Goal: Task Accomplishment & Management: Complete application form

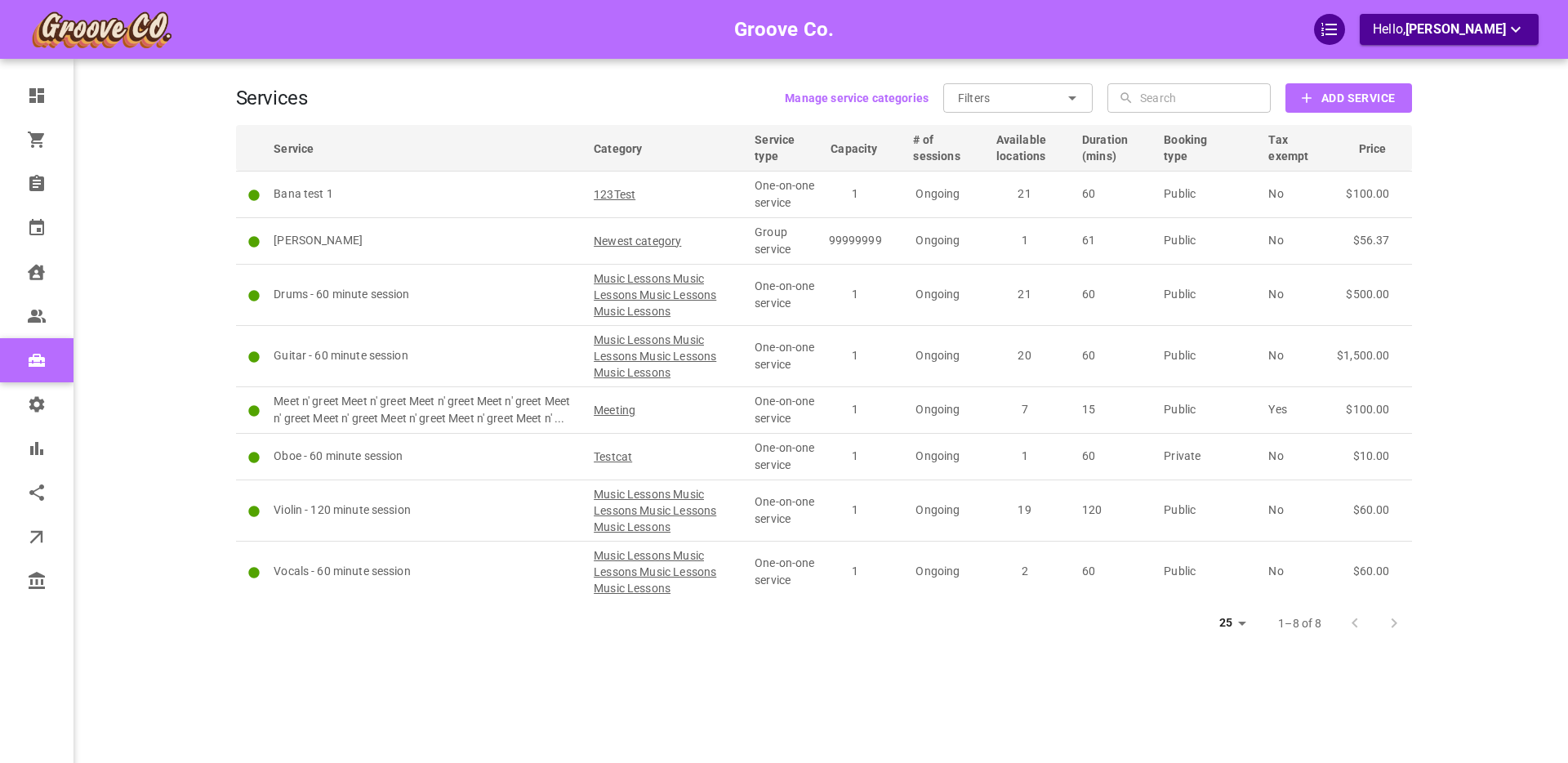
click at [177, 282] on div "Groove Co. Hello, [PERSON_NAME]" at bounding box center [172, 405] width 127 height 763
click at [170, 274] on div "Groove Co. Hello, [PERSON_NAME]" at bounding box center [172, 405] width 127 height 763
click at [1332, 100] on b "Add Service" at bounding box center [1357, 98] width 73 height 21
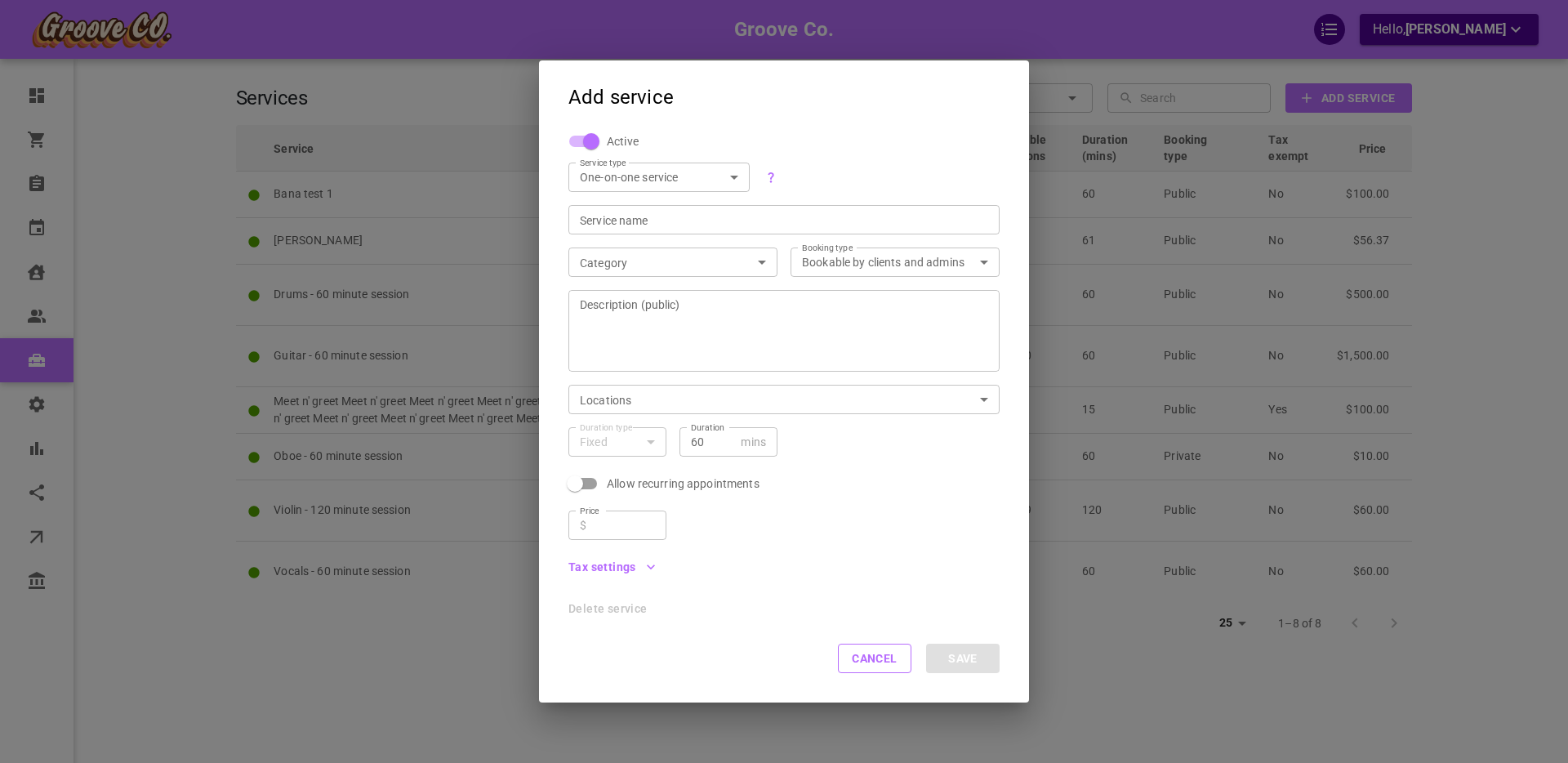
click at [661, 172] on body "Groove Co. Hello, [PERSON_NAME] Dashboard Orders Bookings Calendar Clients User…" at bounding box center [784, 432] width 1568 height 864
click at [625, 230] on li "Group service" at bounding box center [659, 233] width 182 height 27
type input "GROUP"
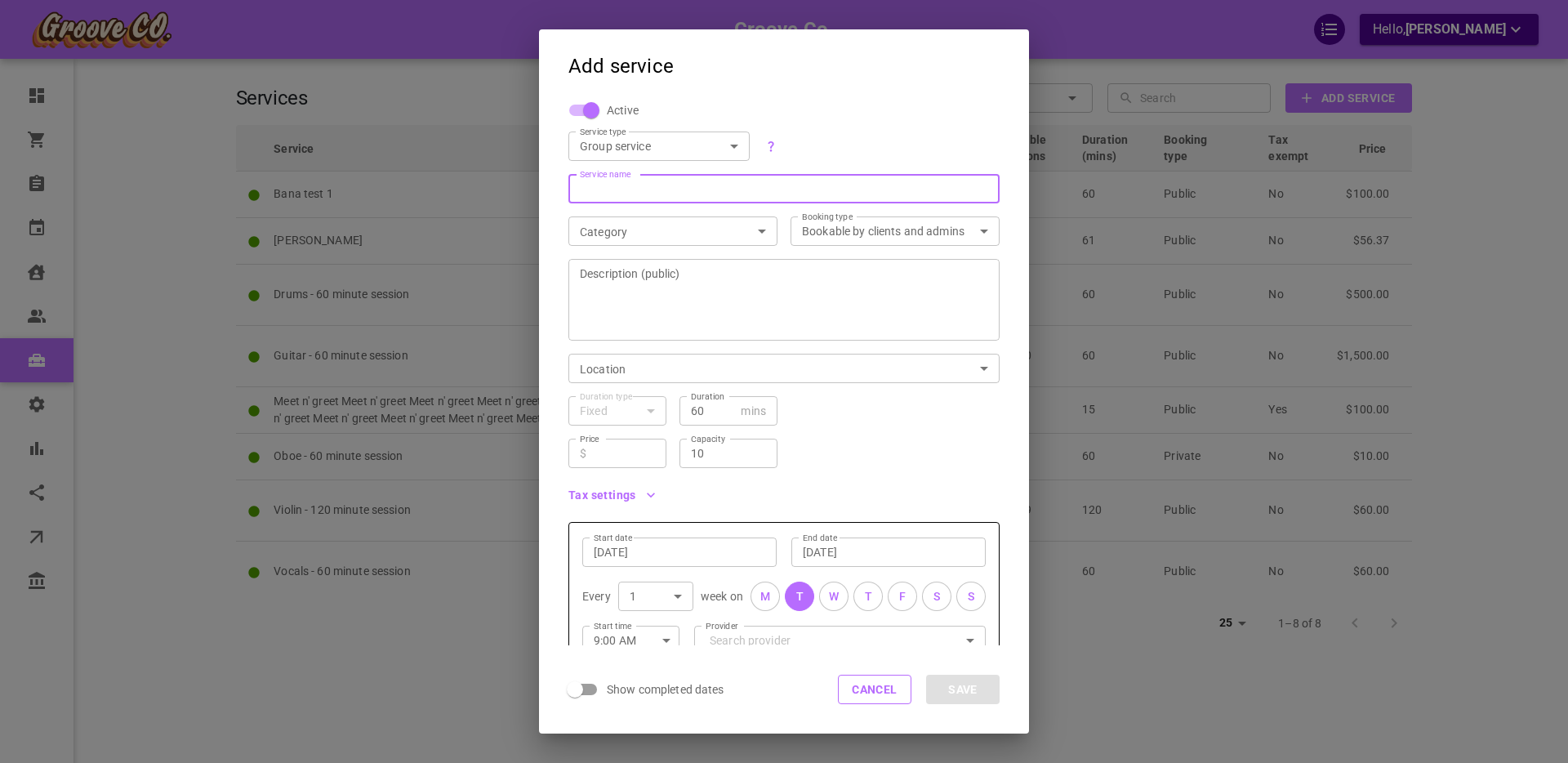
click at [618, 186] on div "Service name Service name" at bounding box center [784, 189] width 432 height 29
type input "C"
type input "Ccccourse"
click at [603, 233] on body "Groove Co. Hello, Boris Sandford Dashboard Orders Bookings Calendar Clients Use…" at bounding box center [784, 432] width 1568 height 864
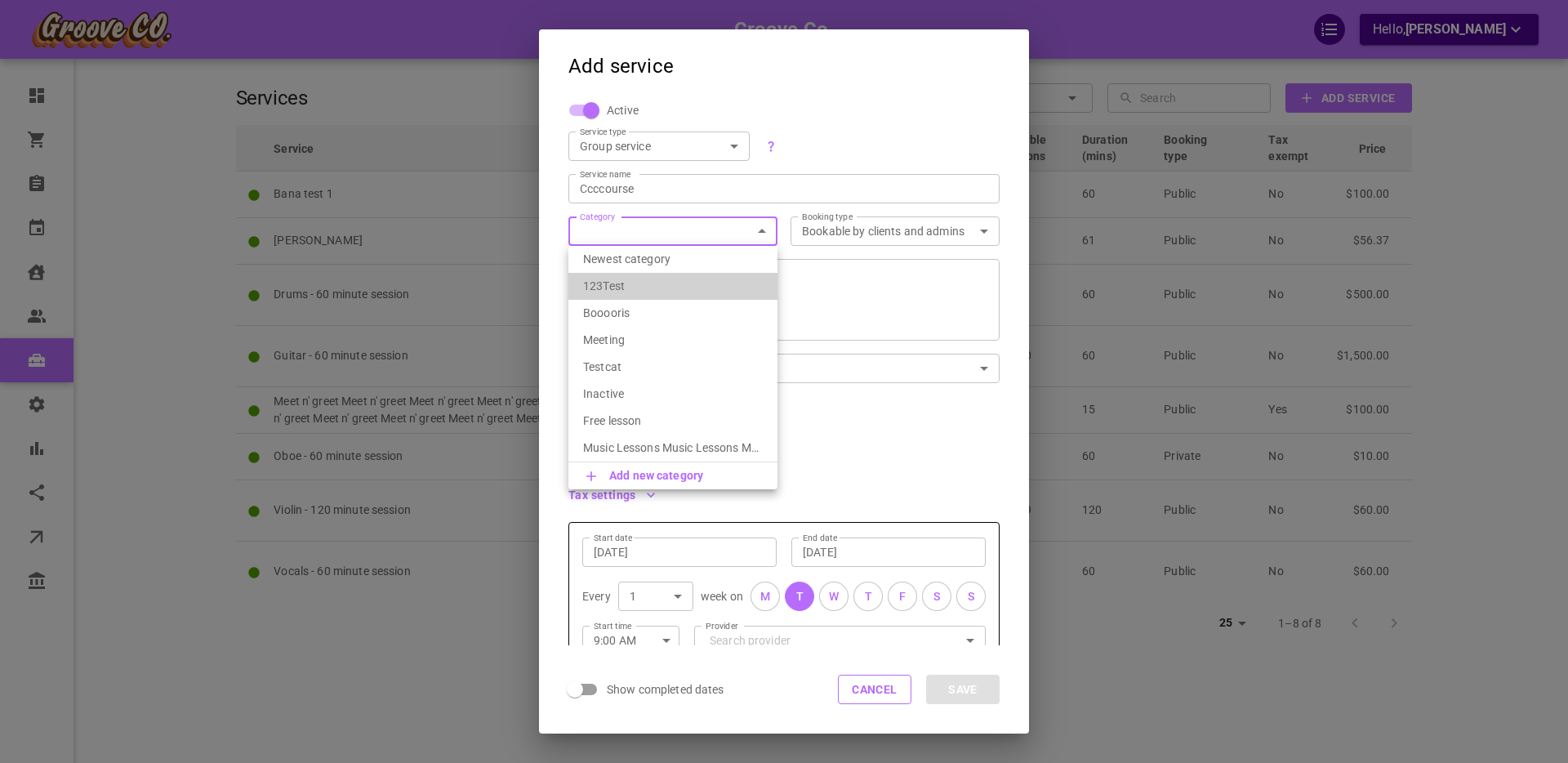
click at [602, 282] on p "123Test" at bounding box center [673, 285] width 180 height 17
type input "123Test"
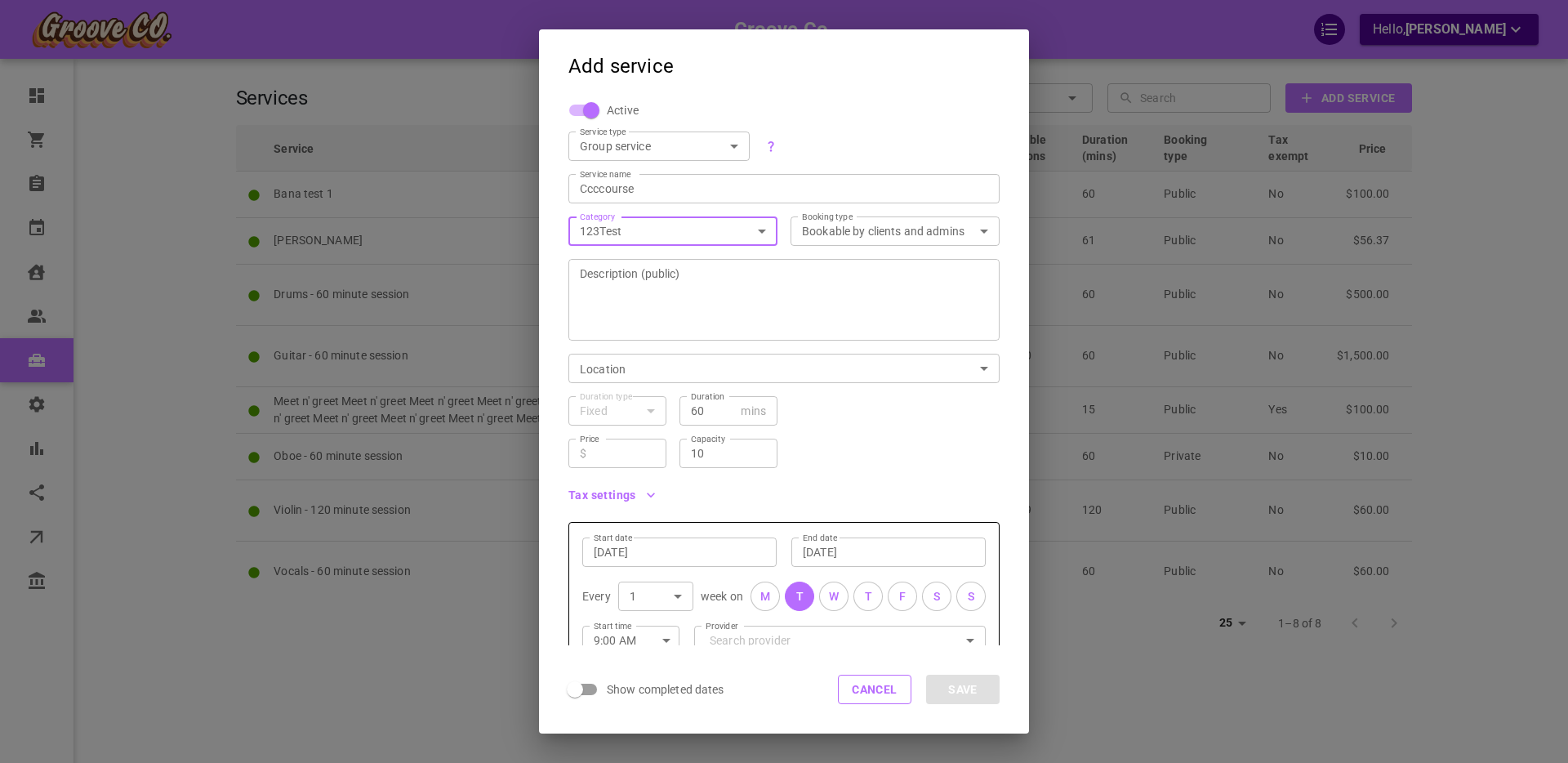
click at [708, 280] on textarea "Description (public)" at bounding box center [784, 300] width 408 height 98
type textarea "adsfsfghs dfgsdfhsh"
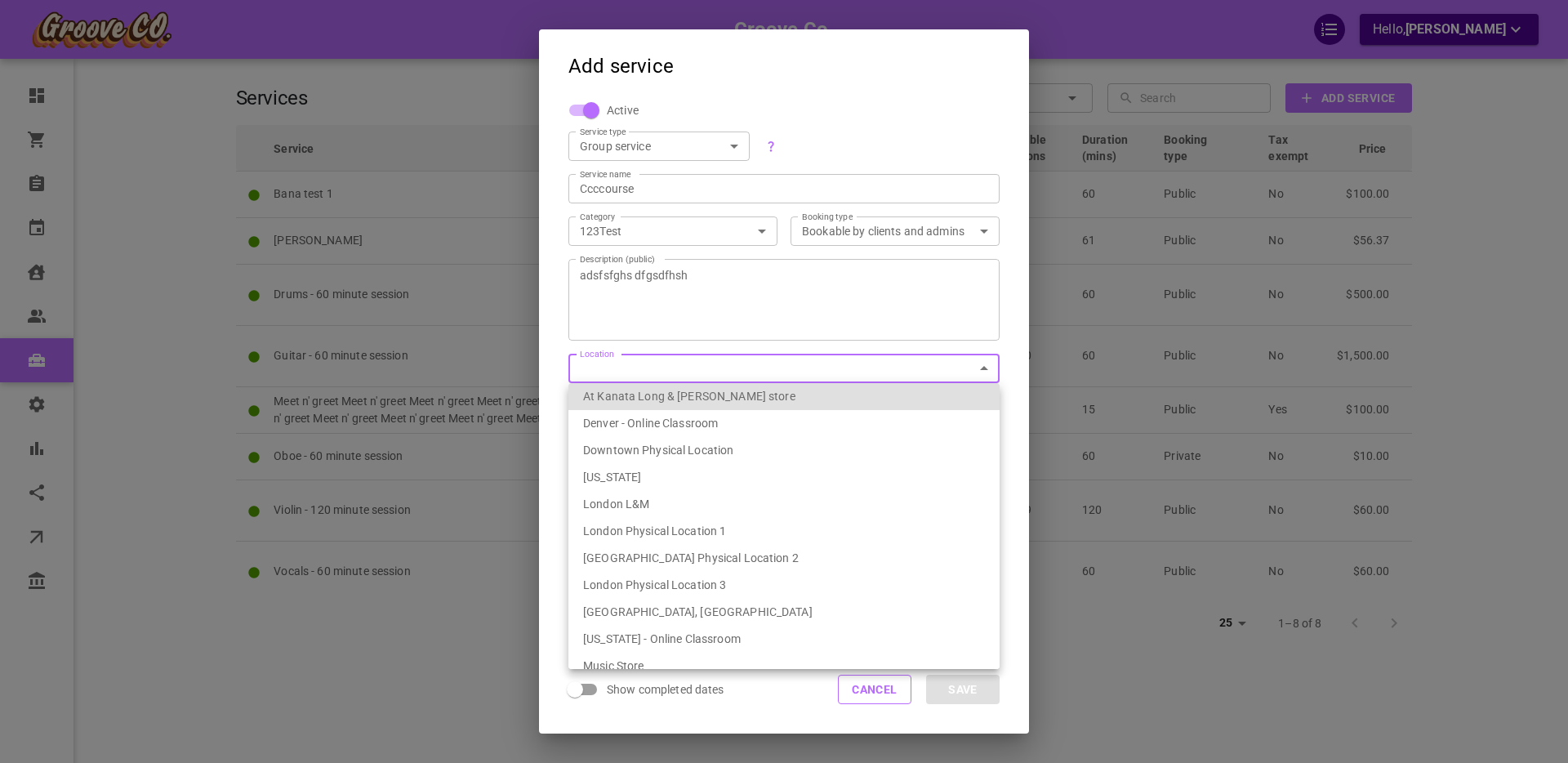
click at [631, 371] on body "Groove Co. Hello, Boris Sandford Dashboard Orders Bookings Calendar Clients Use…" at bounding box center [784, 432] width 1568 height 864
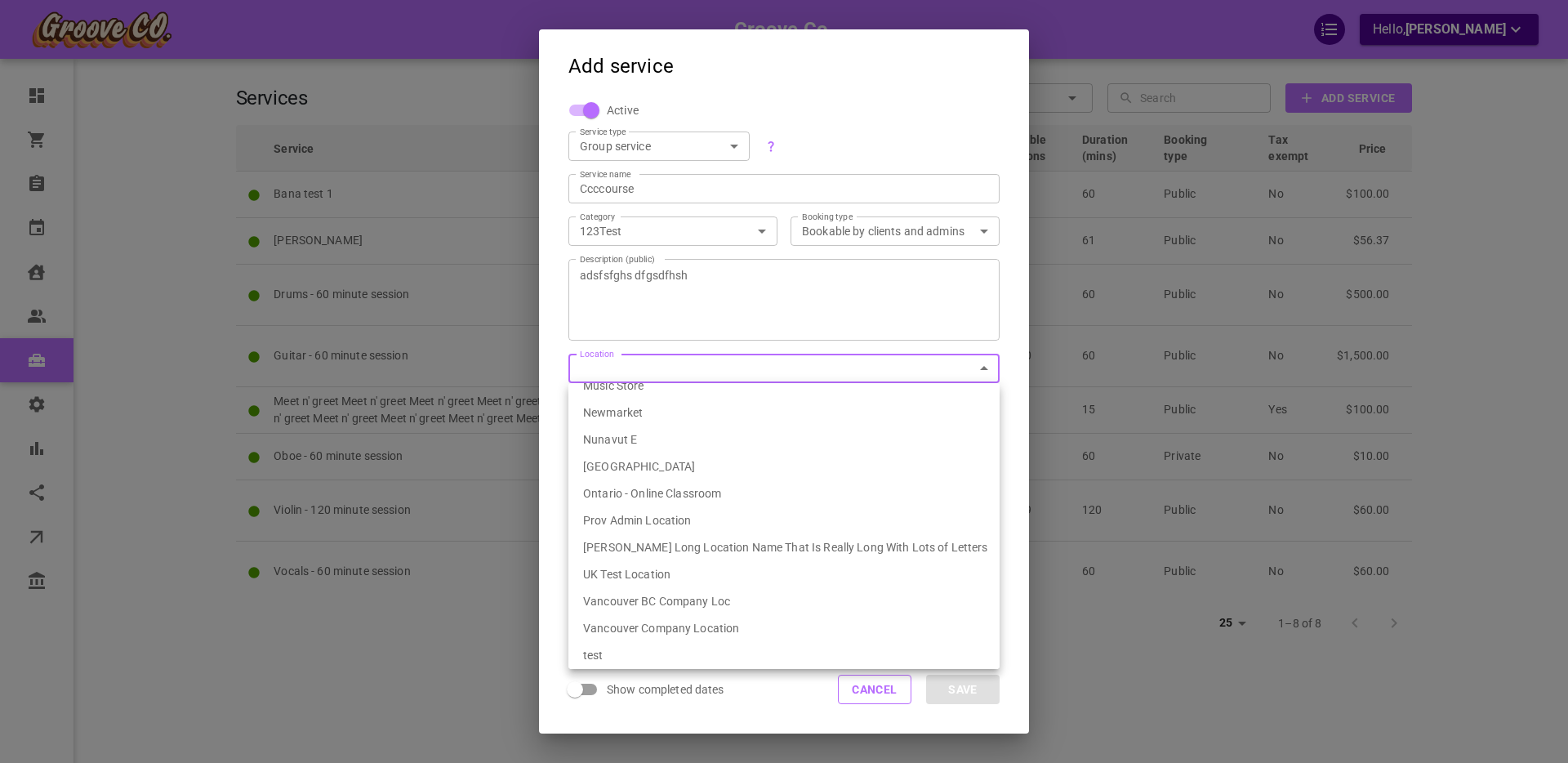
click at [691, 596] on li "Vancouver BC Company Loc" at bounding box center [784, 602] width 432 height 27
type input "539ef6fa-1bae-4334-9153-77231d086627"
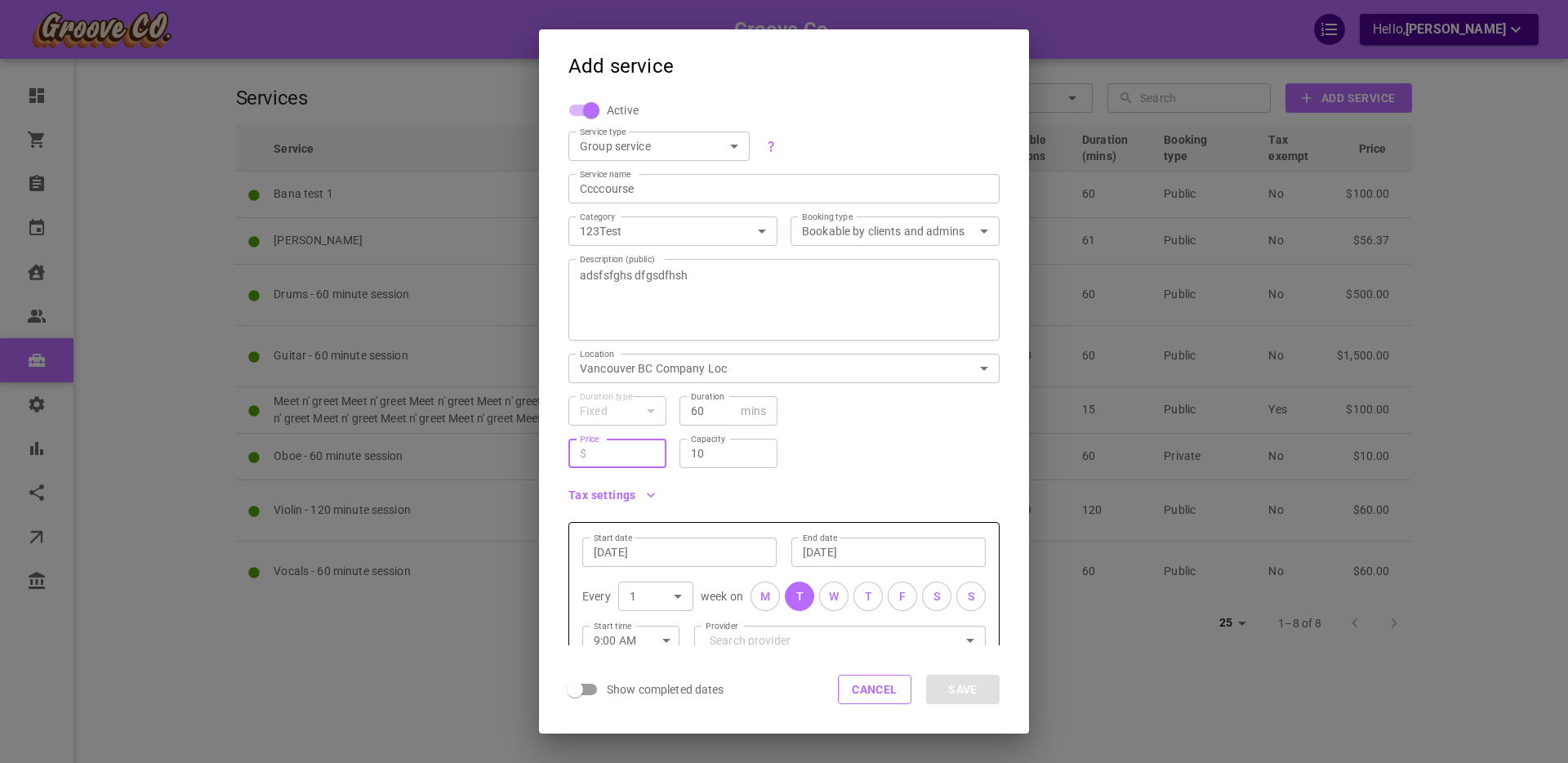
click at [611, 445] on input "Price" at bounding box center [624, 453] width 62 height 17
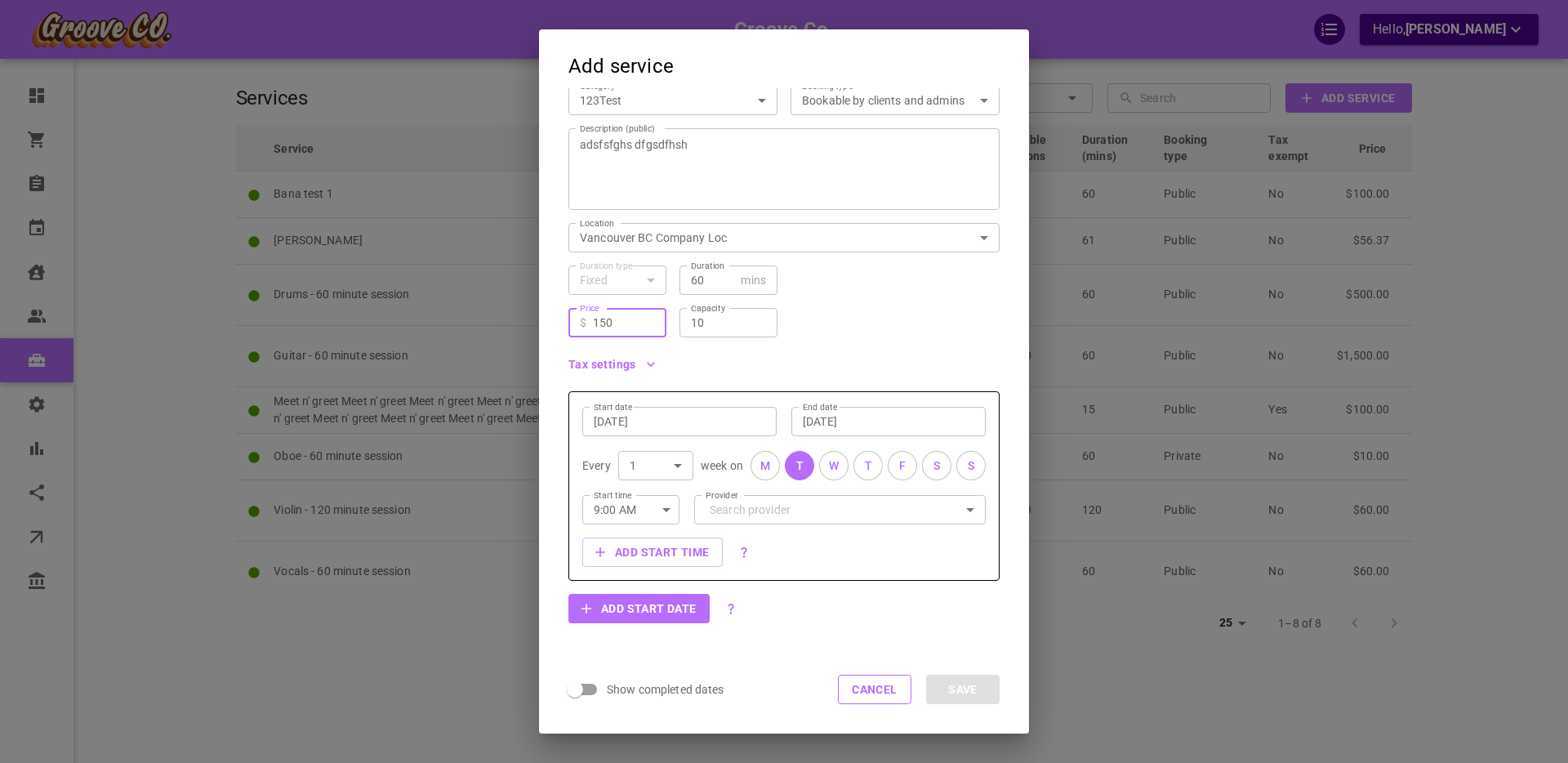
scroll to position [143, 0]
type input "150"
click at [640, 407] on div "Aug 26, 2025 Start date" at bounding box center [679, 421] width 194 height 29
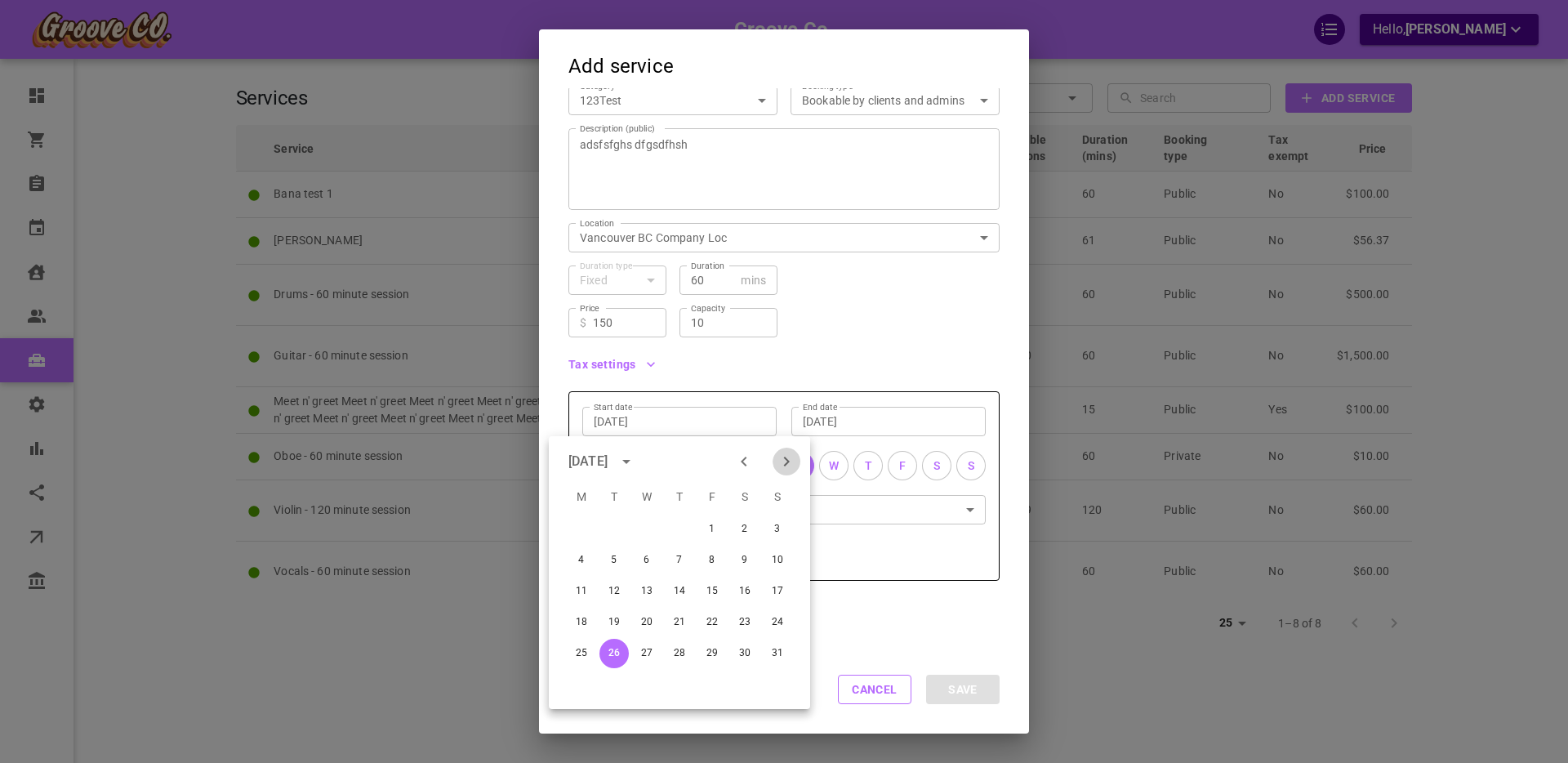
click at [792, 455] on icon "Next month" at bounding box center [786, 461] width 20 height 20
click at [643, 529] on button "3" at bounding box center [646, 530] width 29 height 29
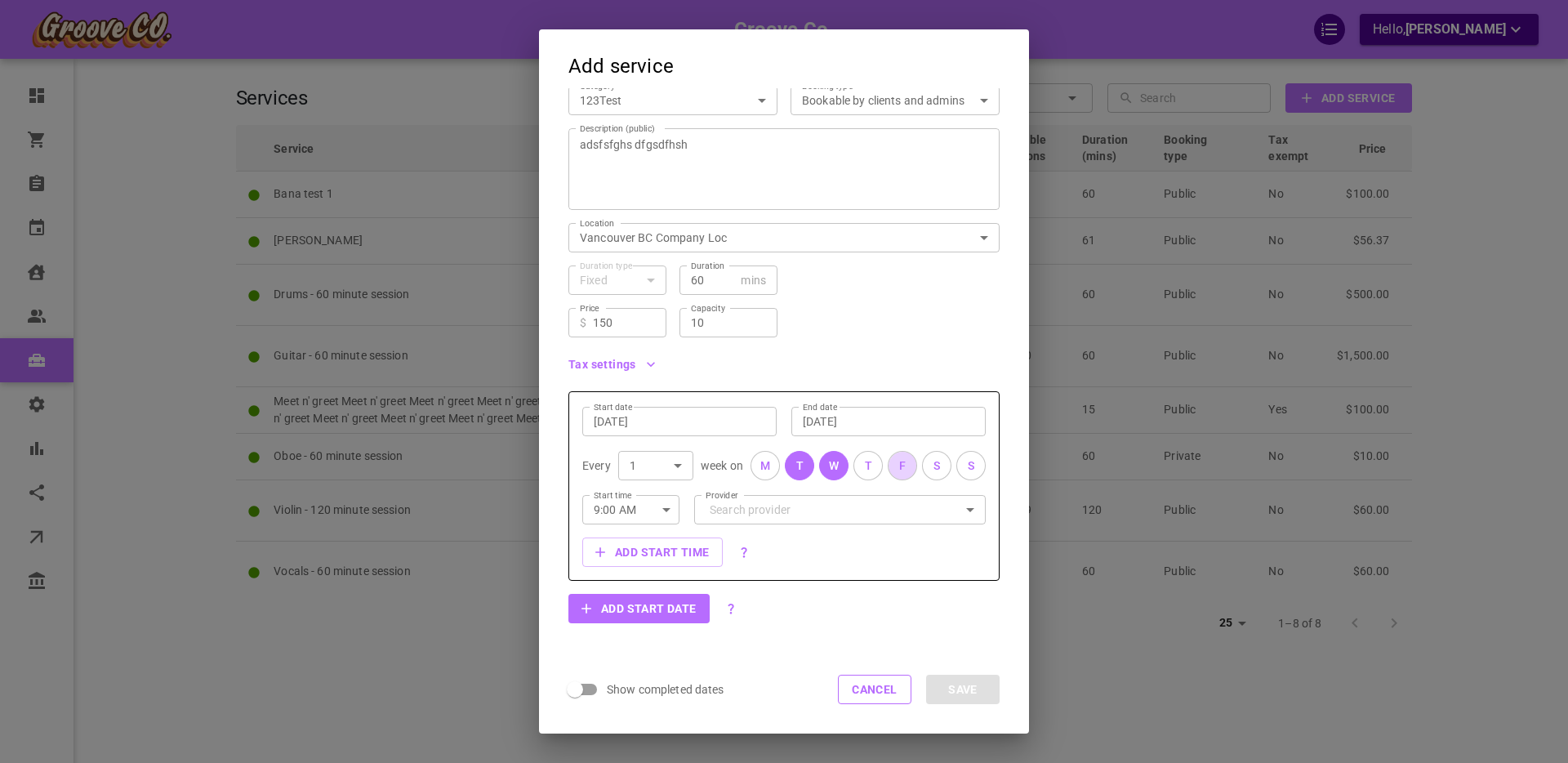
click at [908, 467] on button "F" at bounding box center [902, 466] width 29 height 29
click at [691, 422] on input "Sep 3, 2025" at bounding box center [680, 421] width 172 height 17
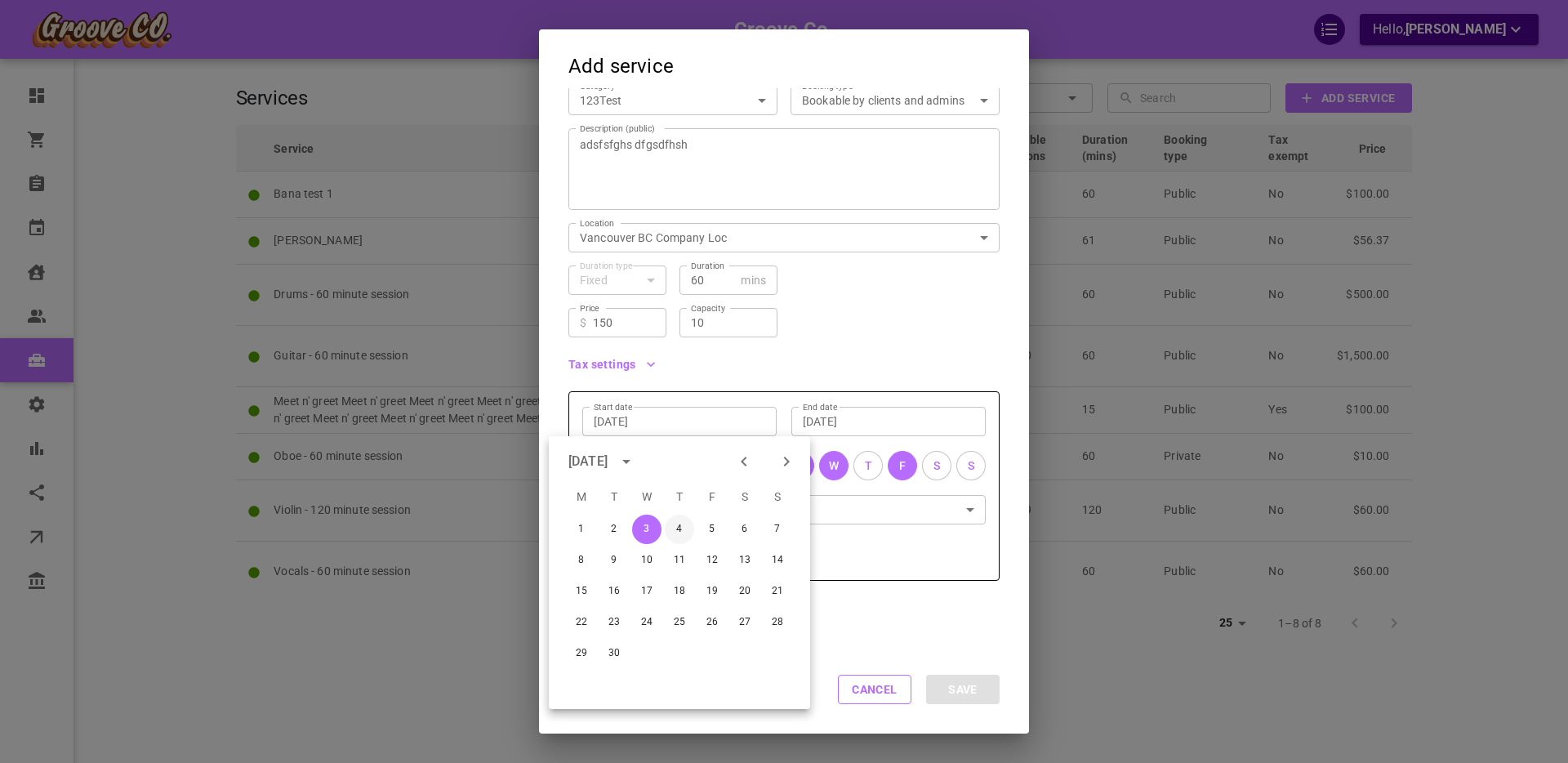
click at [681, 525] on button "4" at bounding box center [680, 530] width 29 height 29
type input "Sep 4, 2025"
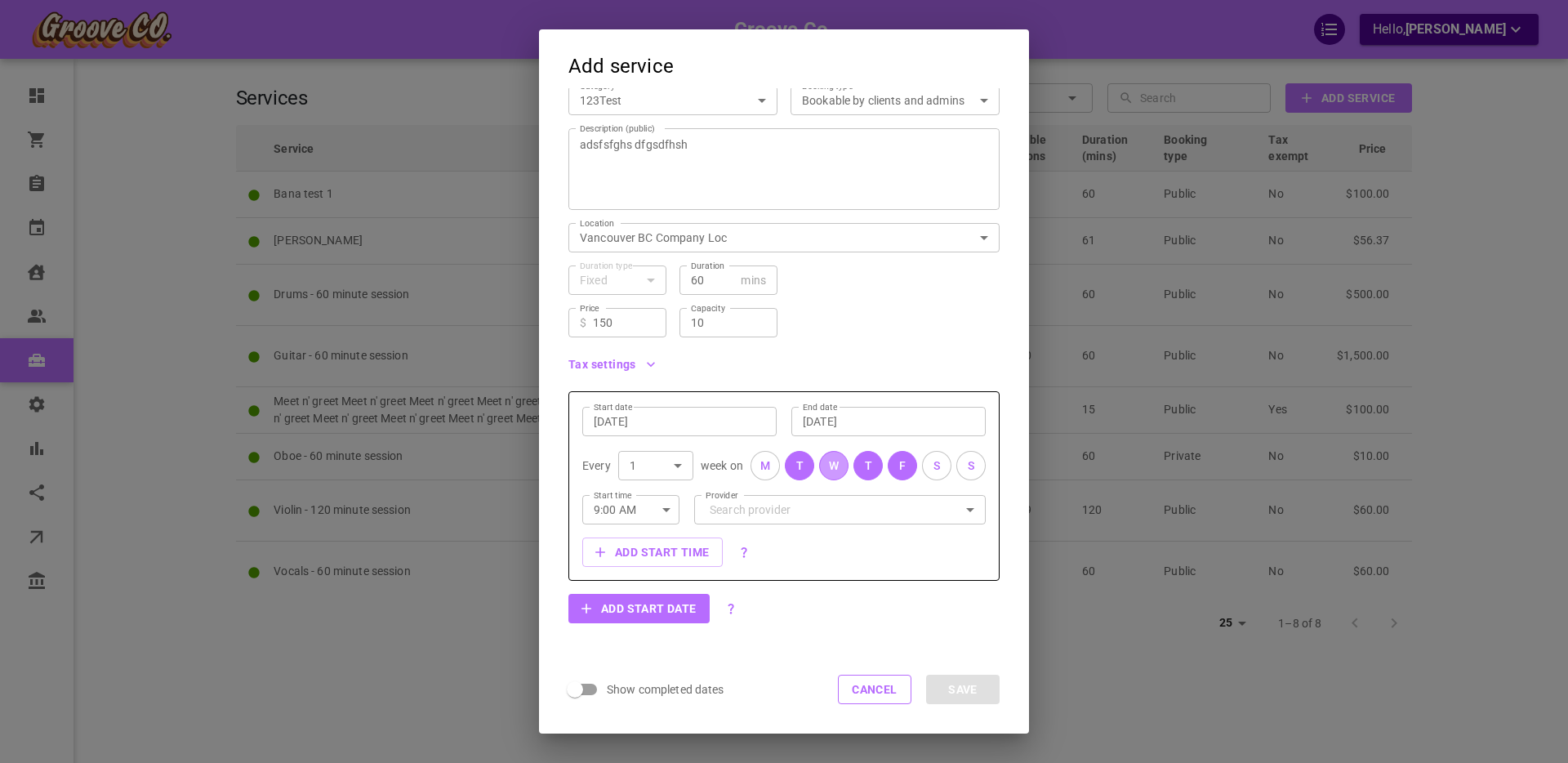
click at [832, 467] on button "W" at bounding box center [834, 466] width 29 height 29
click at [834, 464] on div "W" at bounding box center [834, 466] width 10 height 18
drag, startPoint x: 796, startPoint y: 462, endPoint x: 816, endPoint y: 465, distance: 20.2
click at [796, 462] on div "T" at bounding box center [800, 466] width 8 height 18
click at [876, 462] on button "T" at bounding box center [868, 466] width 29 height 29
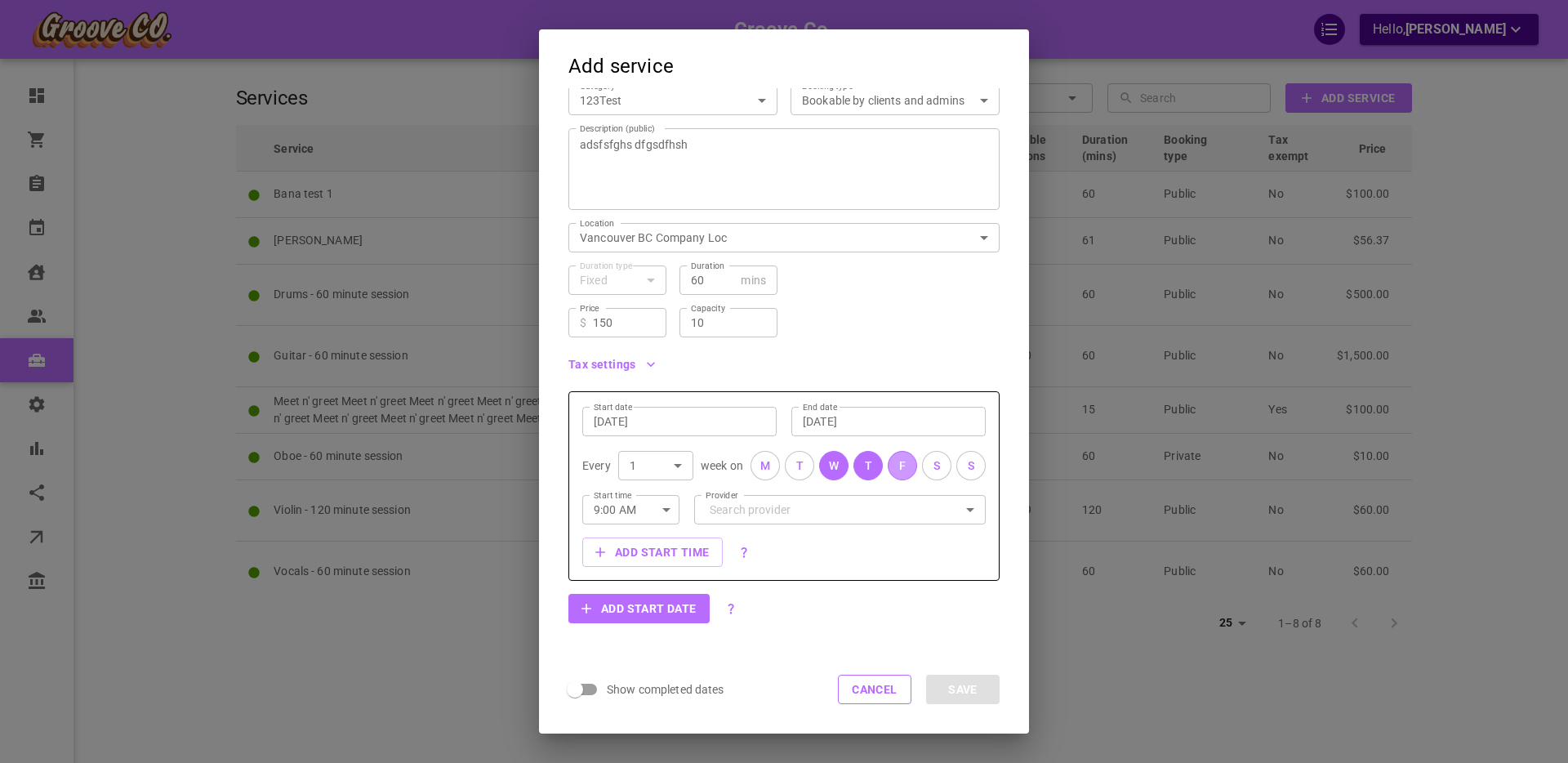
click at [898, 469] on button "F" at bounding box center [902, 466] width 29 height 29
drag, startPoint x: 870, startPoint y: 465, endPoint x: 869, endPoint y: 575, distance: 110.0
click at [870, 466] on div "T" at bounding box center [869, 466] width 8 height 18
drag, startPoint x: 839, startPoint y: 464, endPoint x: 820, endPoint y: 509, distance: 48.8
click at [839, 464] on button "W" at bounding box center [834, 466] width 29 height 29
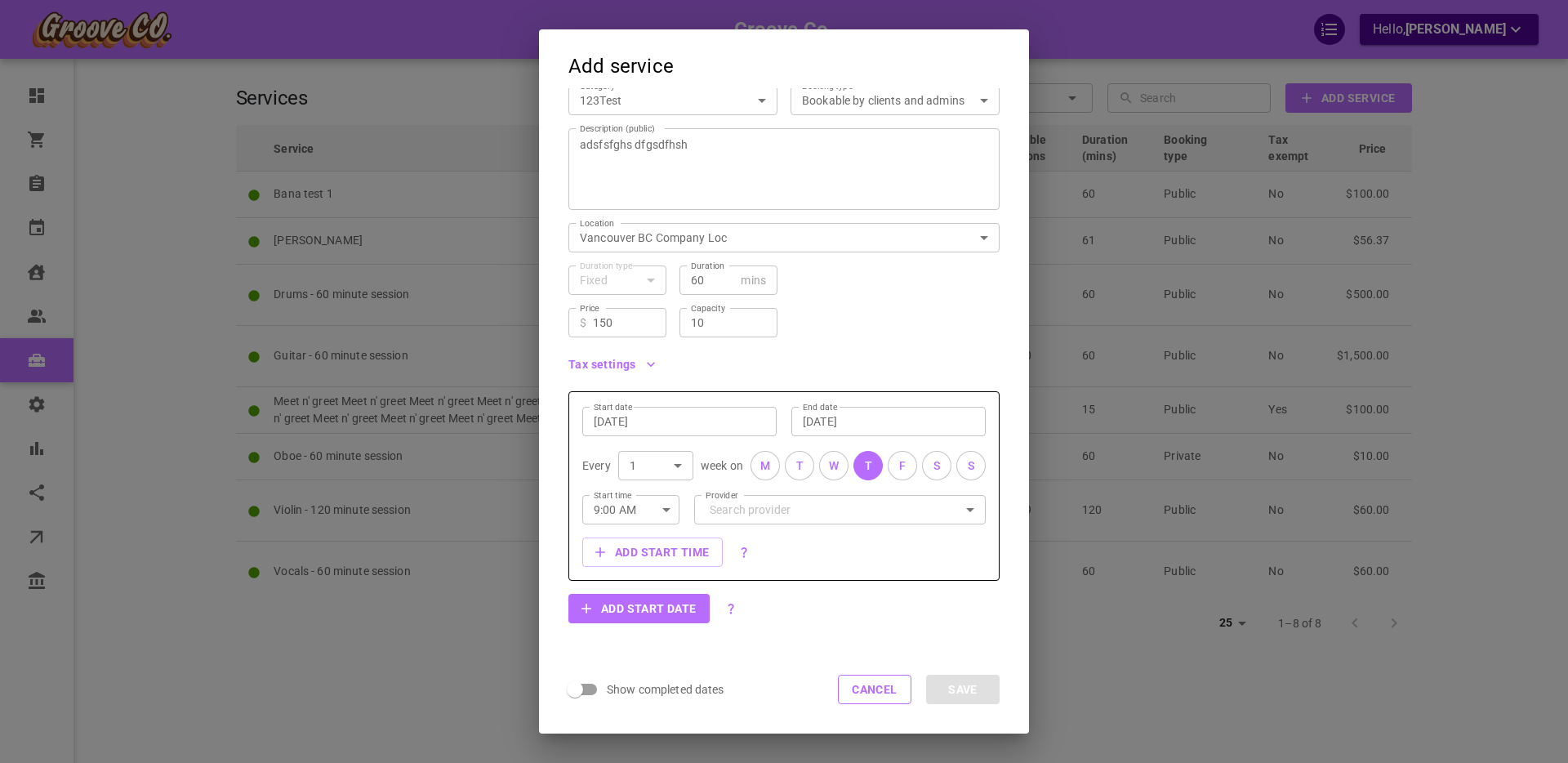
scroll to position [0, 0]
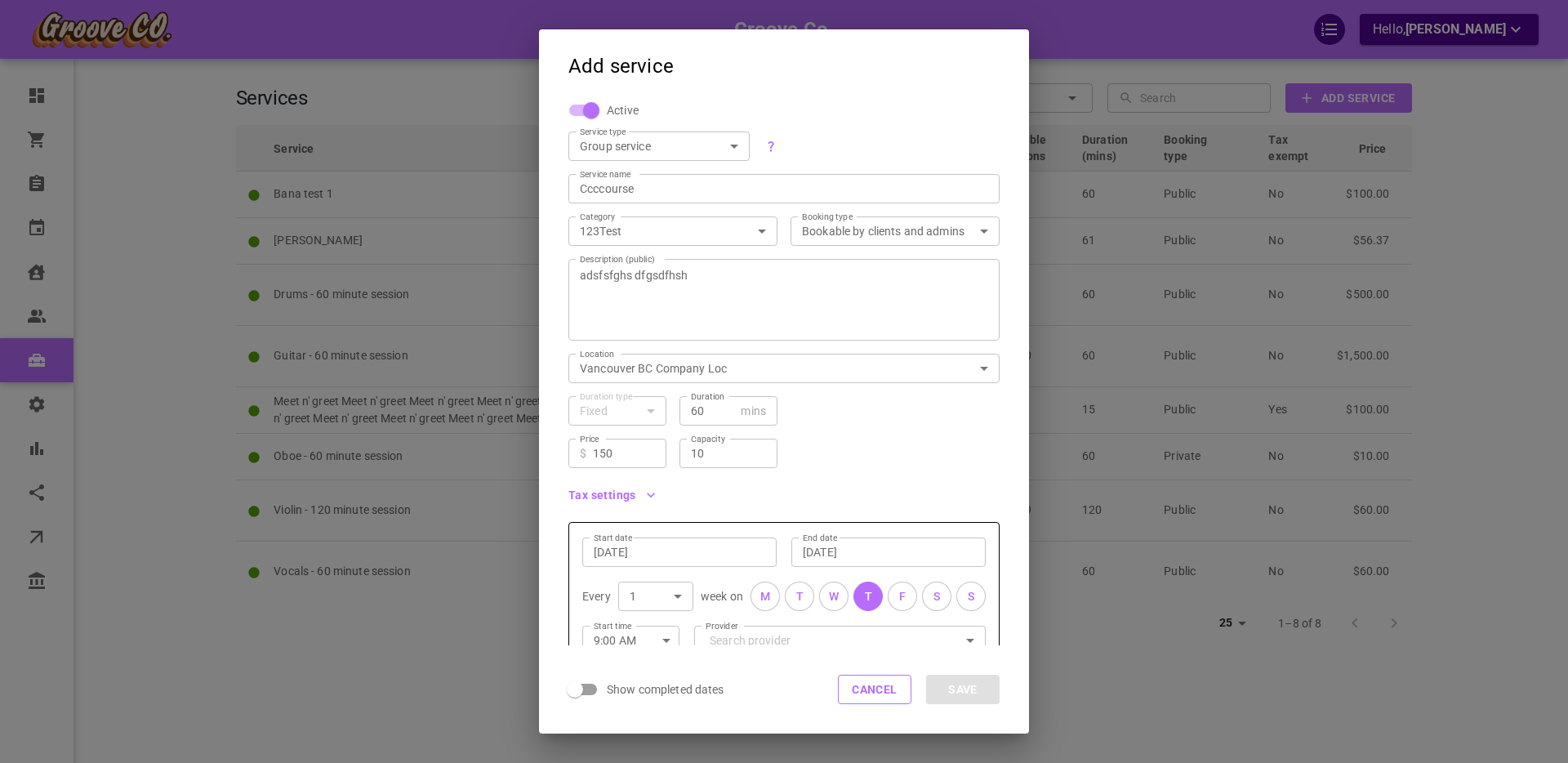
click at [637, 227] on body "Groove Co. Hello, Boris Sandford Dashboard Orders Bookings Calendar Clients Use…" at bounding box center [784, 432] width 1568 height 864
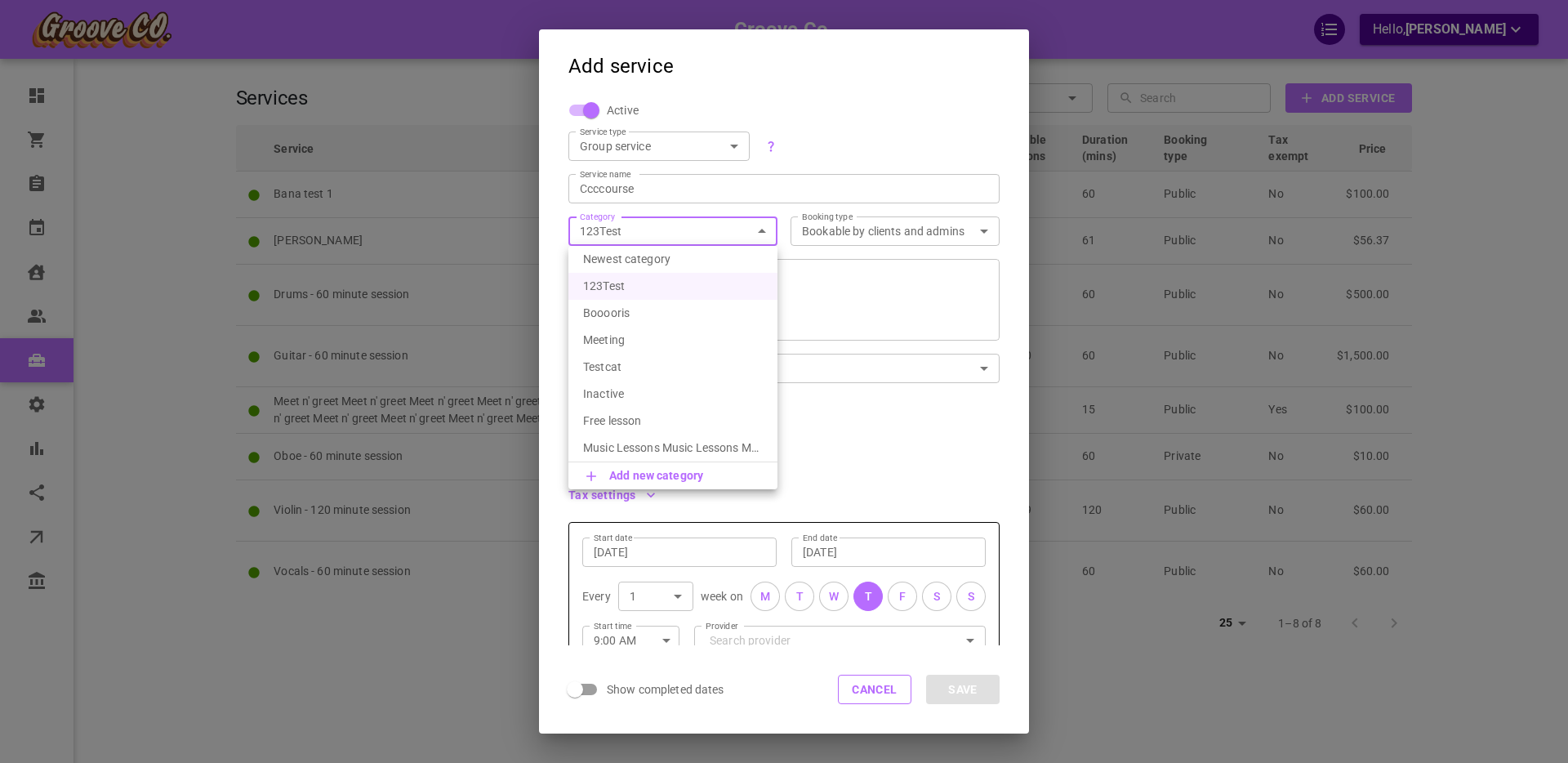
click at [616, 233] on div at bounding box center [784, 381] width 1568 height 763
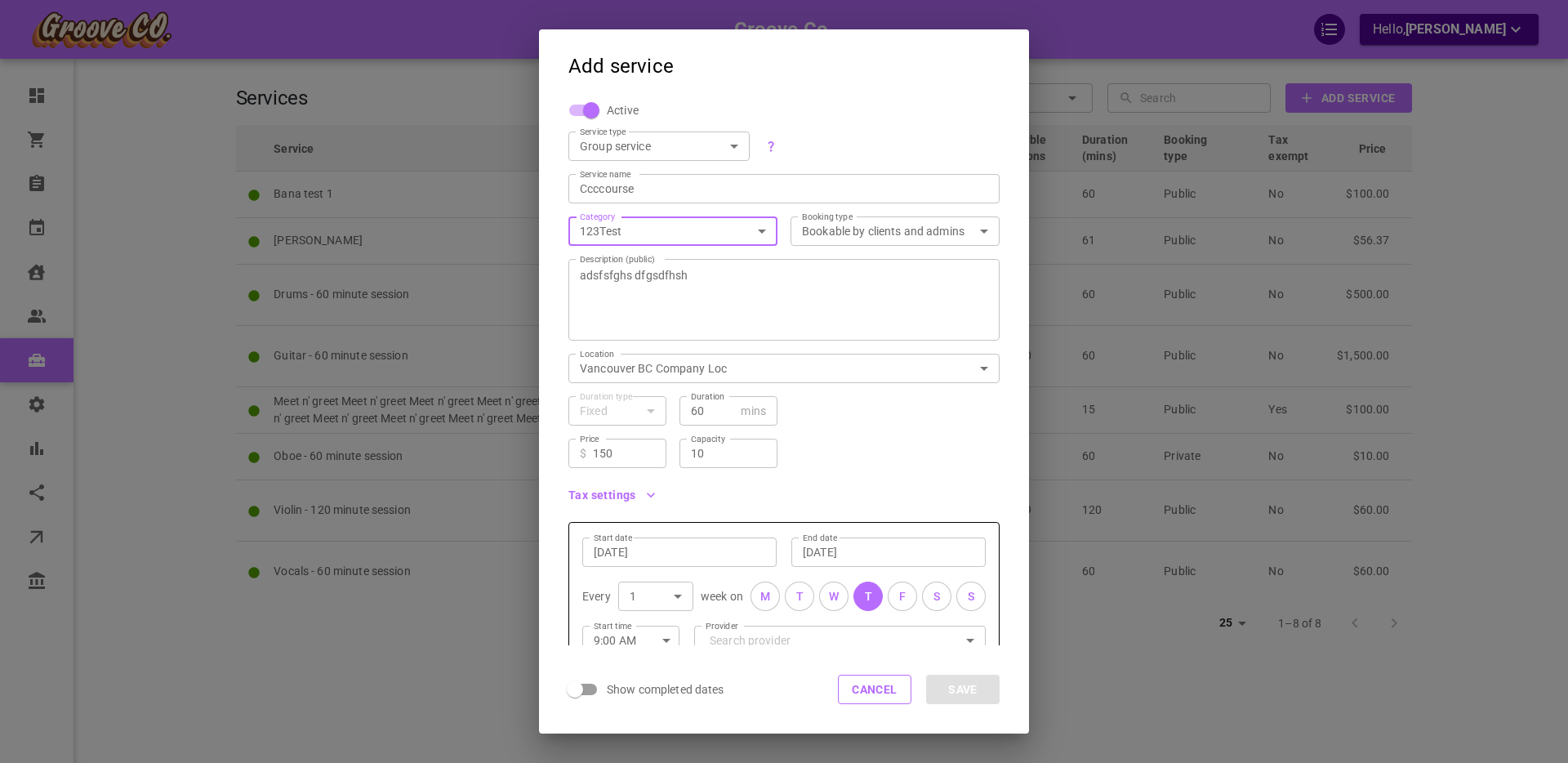
click at [635, 233] on body "Groove Co. Hello, Boris Sandford Dashboard Orders Bookings Calendar Clients Use…" at bounding box center [784, 432] width 1568 height 864
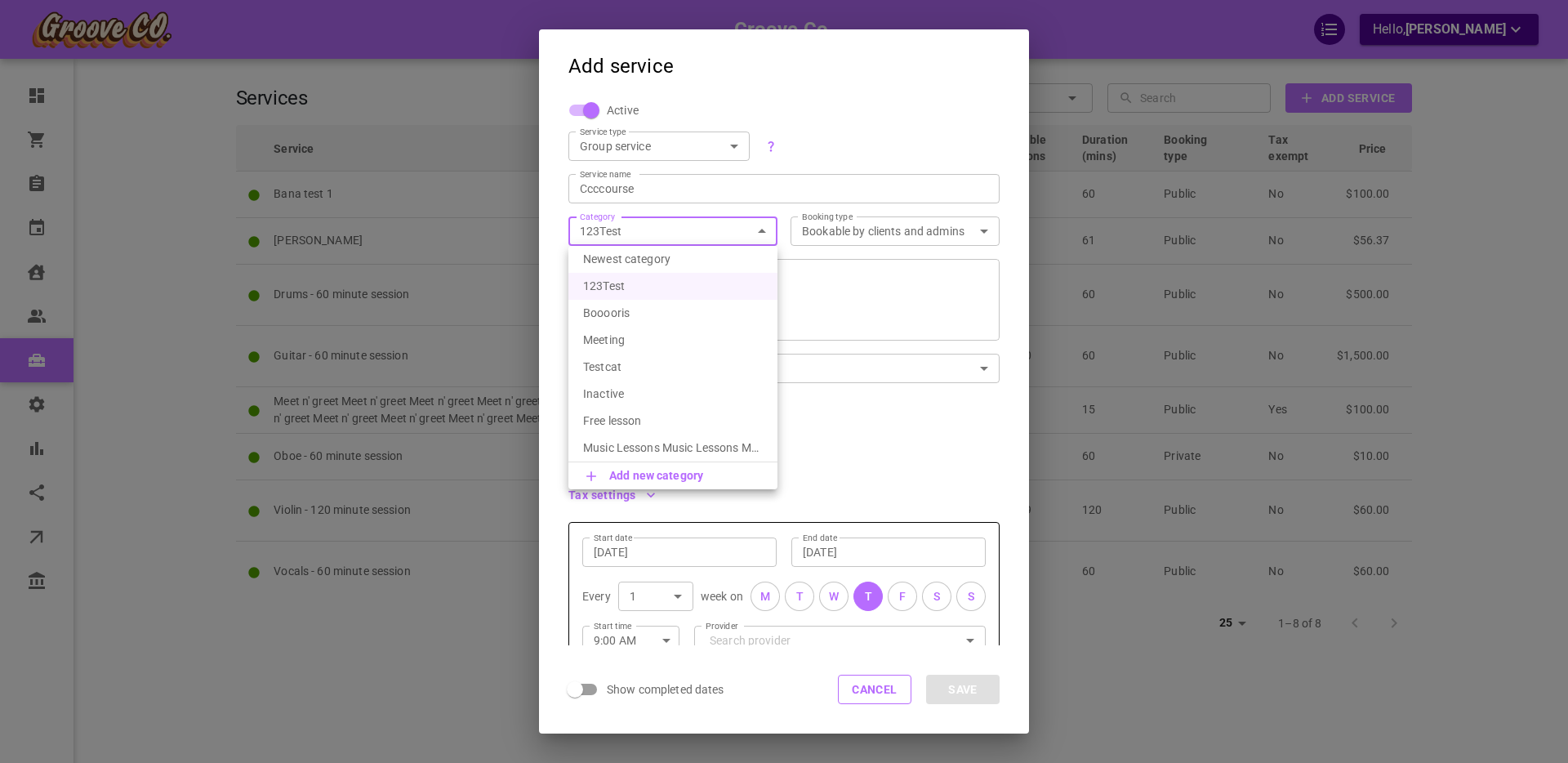
click at [309, 648] on div at bounding box center [784, 381] width 1568 height 763
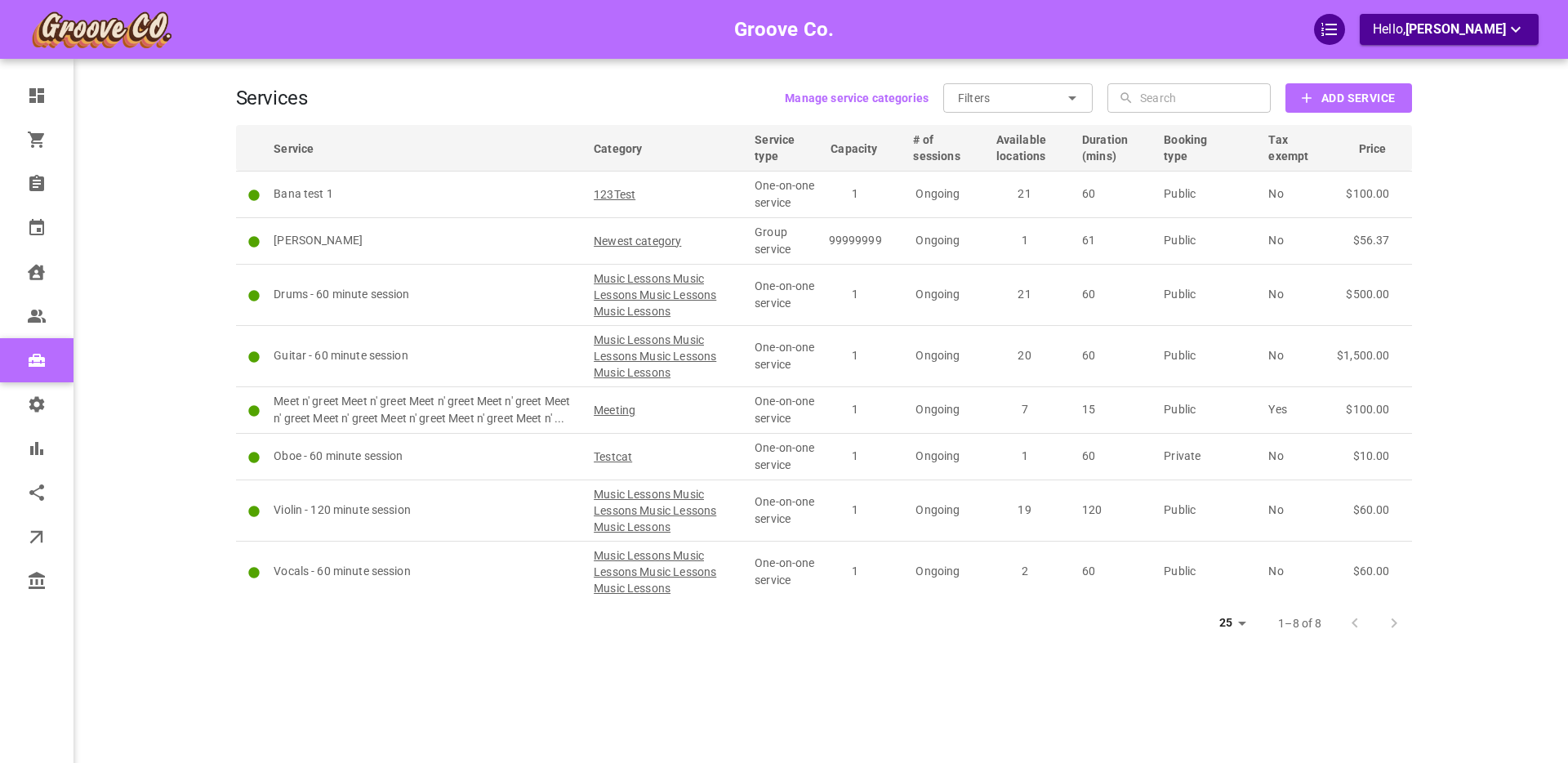
drag, startPoint x: 297, startPoint y: 646, endPoint x: 77, endPoint y: 207, distance: 491.0
click at [1373, 84] on button "Add Service" at bounding box center [1347, 98] width 126 height 29
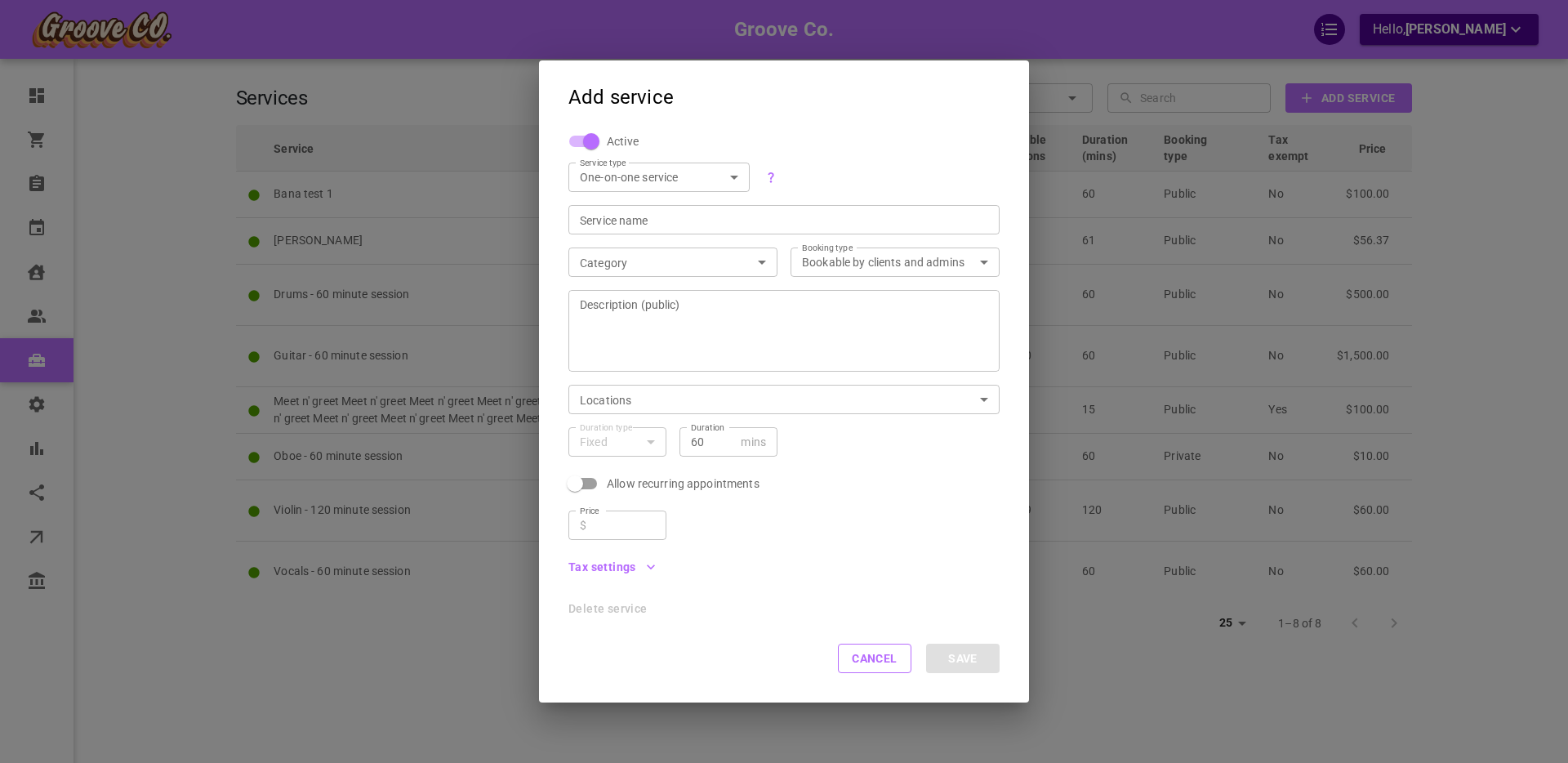
click at [1486, 202] on div "Add service Active Service type One-on-one service SIMPLE ServiceType Service n…" at bounding box center [784, 381] width 1568 height 763
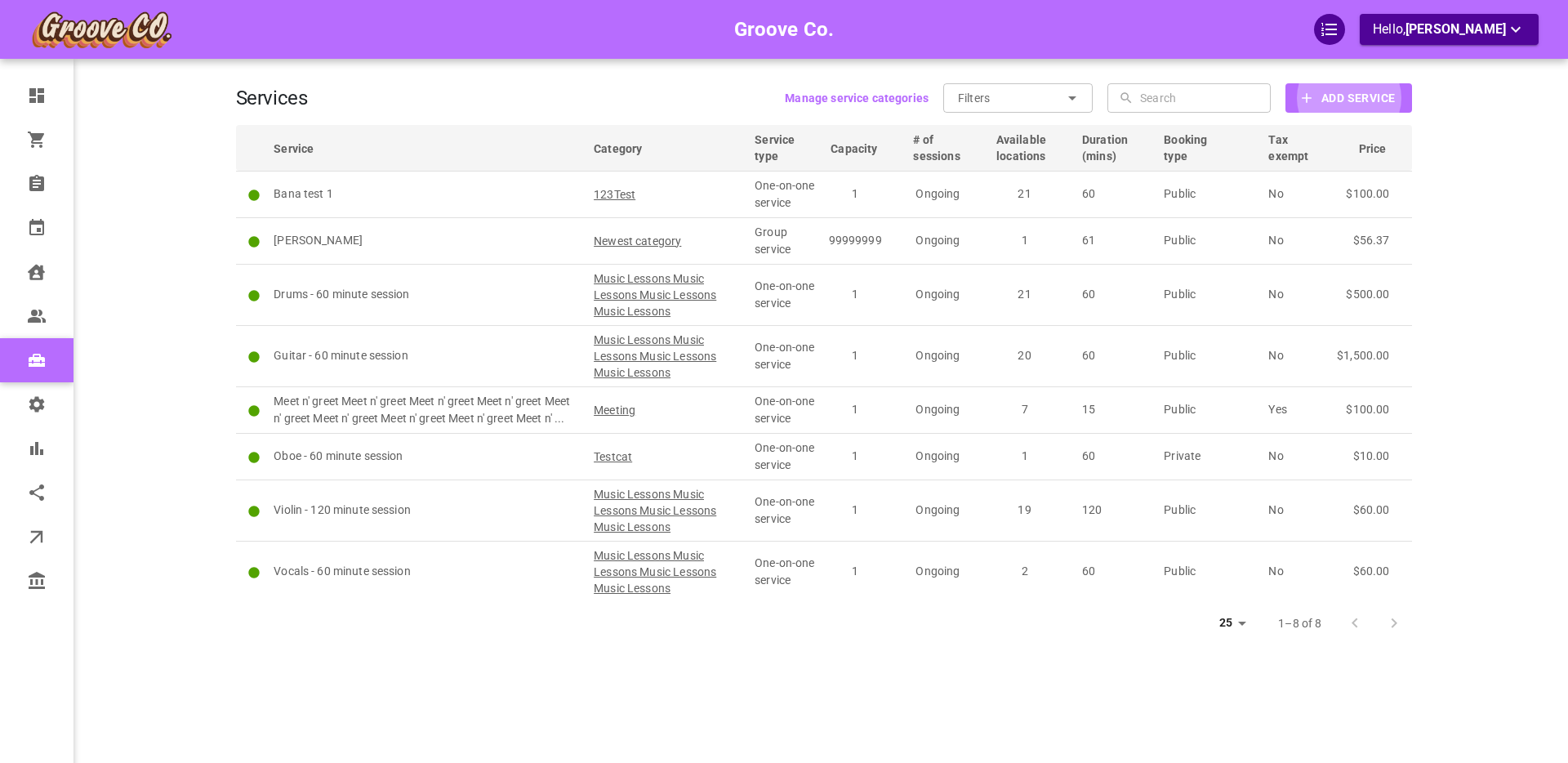
click at [1473, 207] on main at bounding box center [1475, 405] width 127 height 763
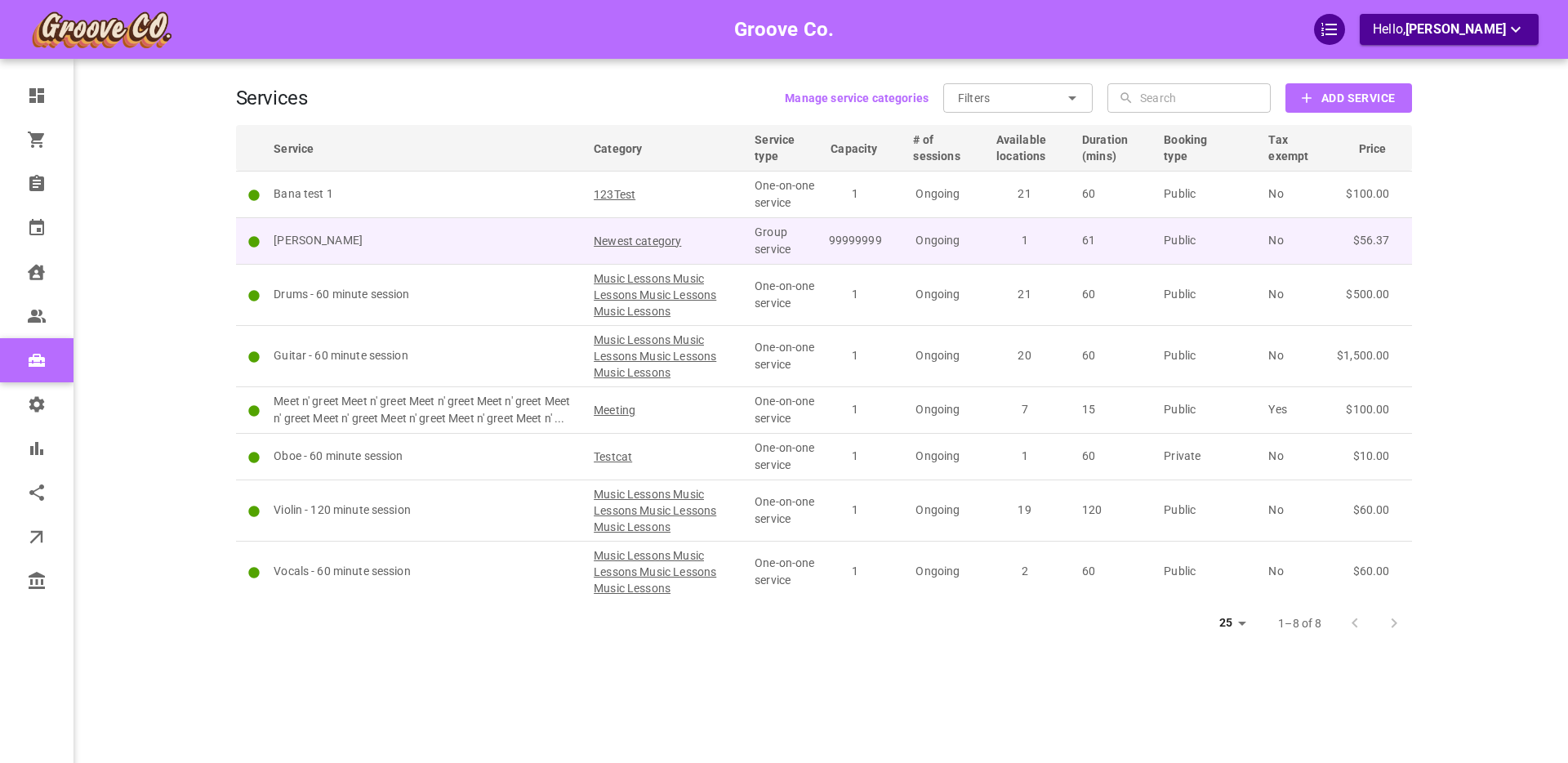
click at [540, 242] on p "[PERSON_NAME]" at bounding box center [426, 241] width 306 height 18
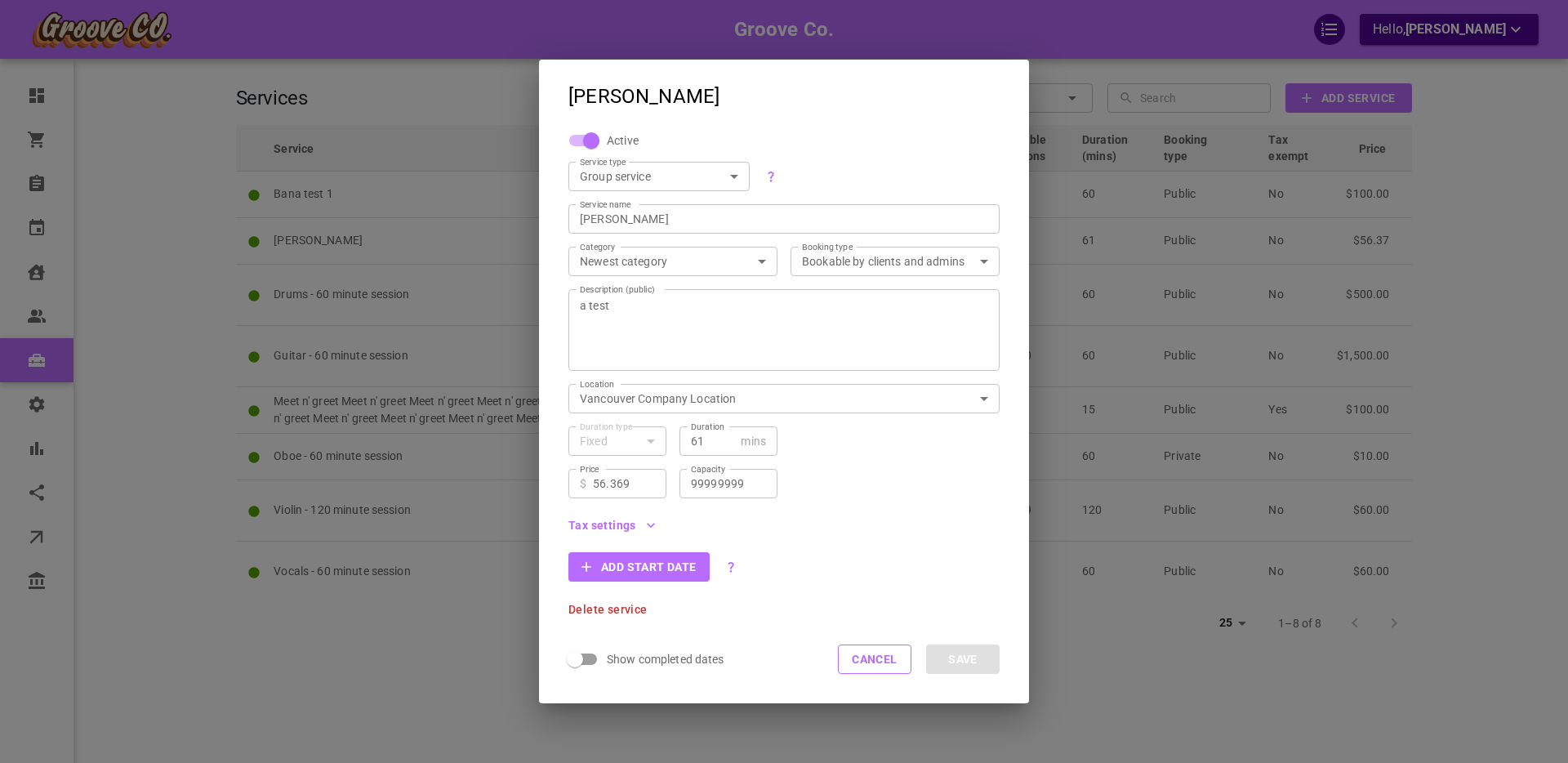
scroll to position [1, 0]
click at [659, 565] on button "Add start date" at bounding box center [639, 567] width 142 height 29
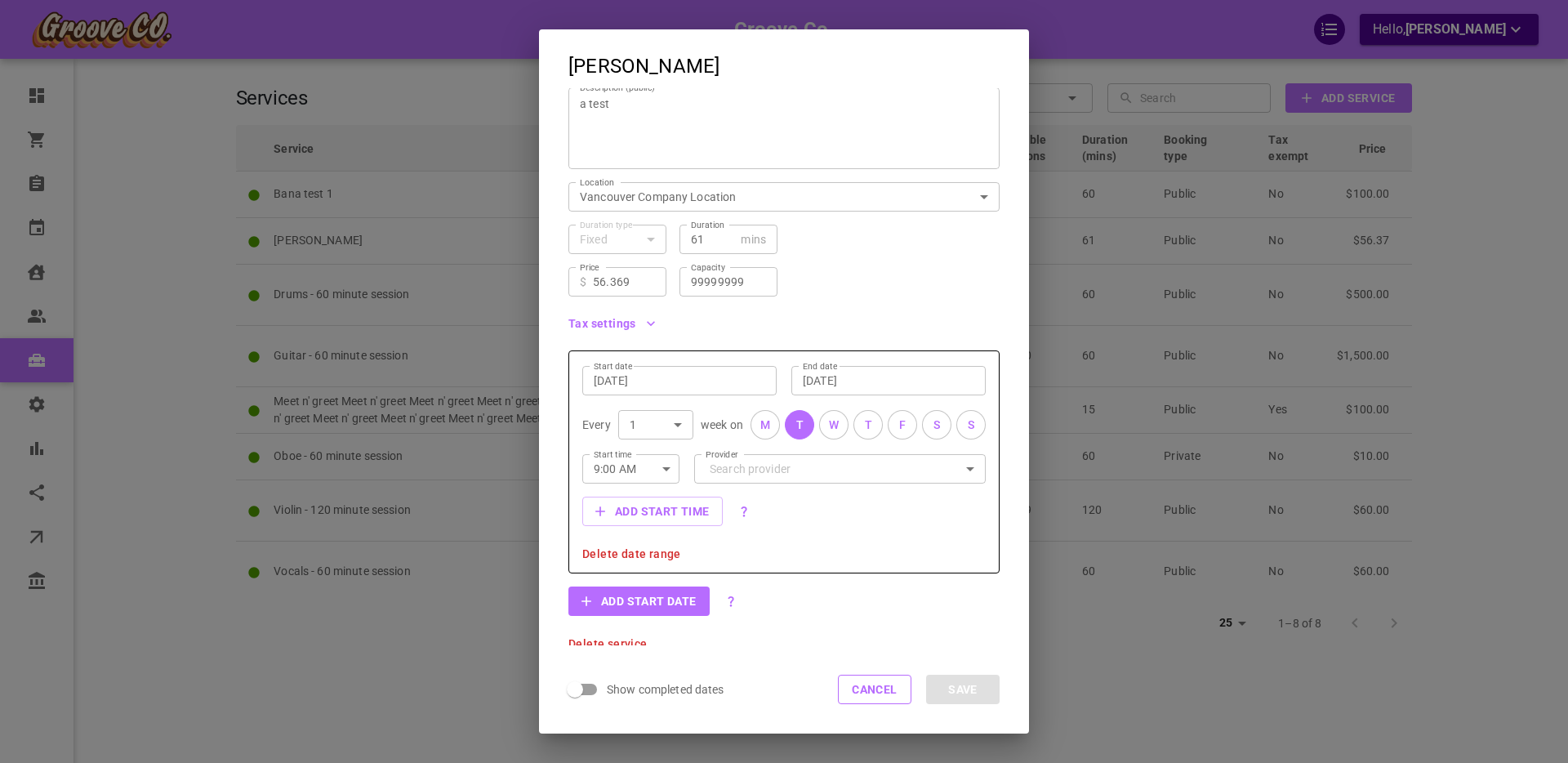
scroll to position [177, 0]
click at [728, 464] on input "Provider" at bounding box center [840, 463] width 268 height 28
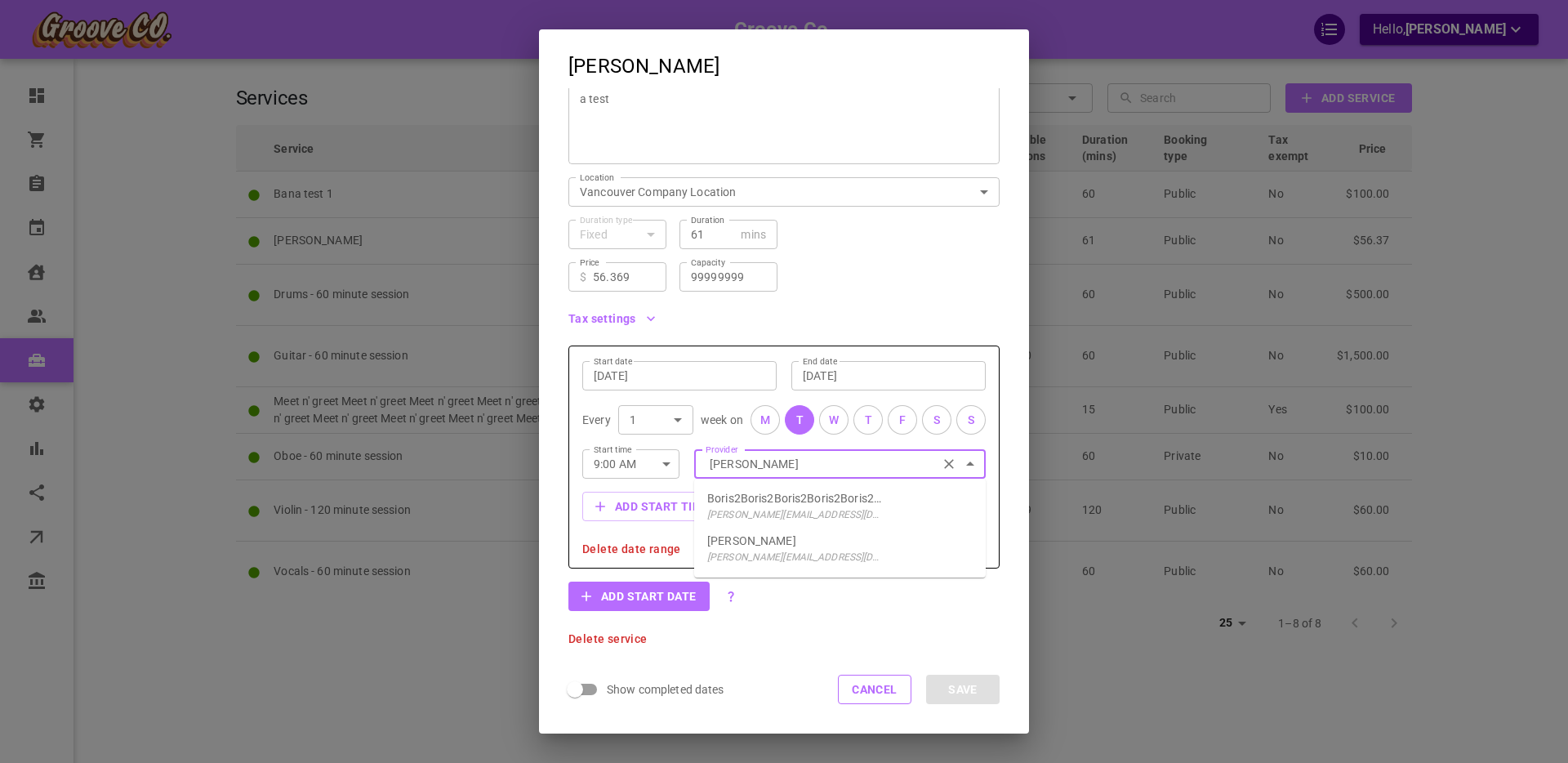
click at [734, 539] on p "Boris Provider" at bounding box center [751, 540] width 89 height 17
type input "Boris Provider"
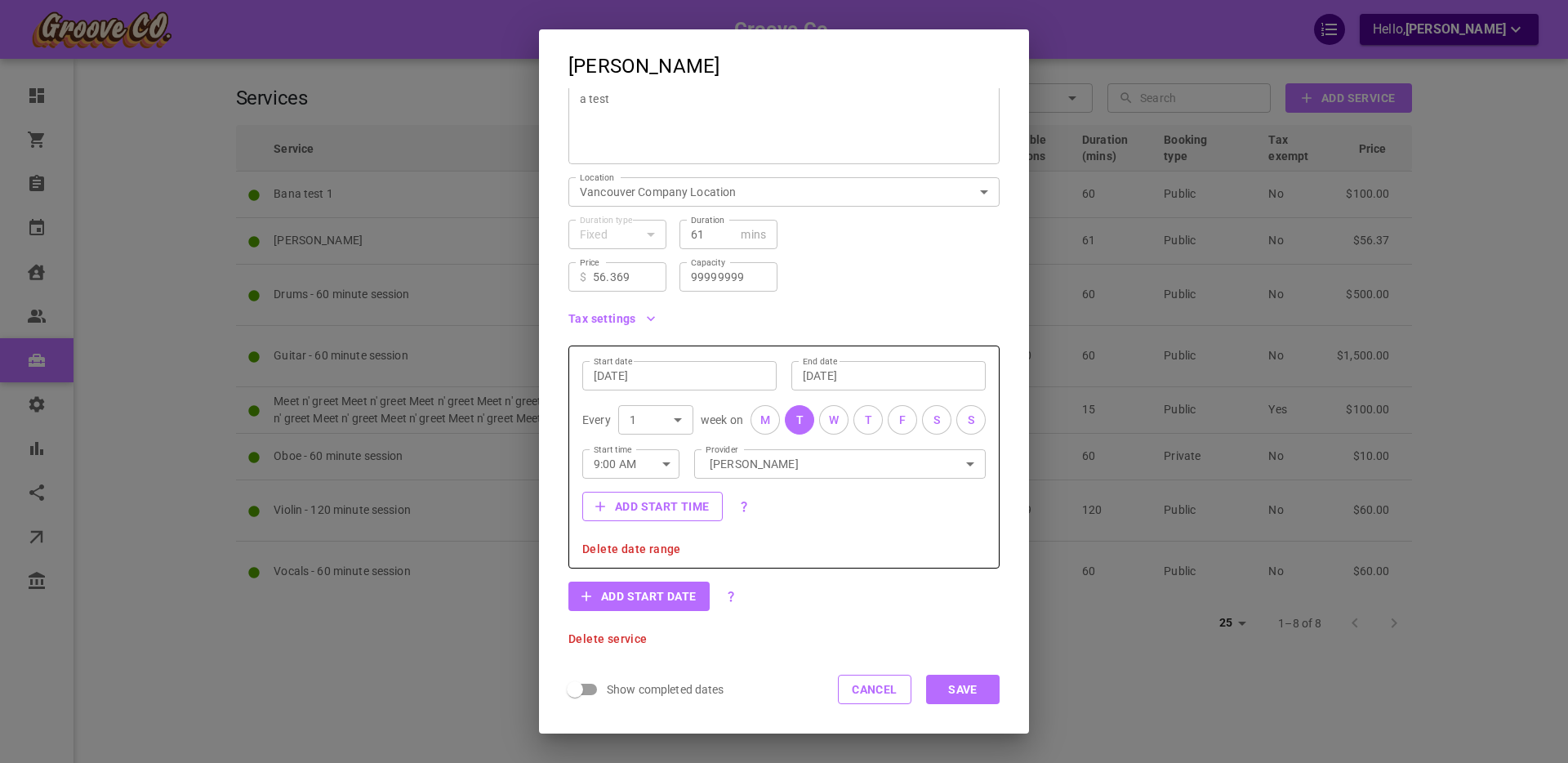
click at [650, 507] on button "Add start time" at bounding box center [652, 506] width 141 height 29
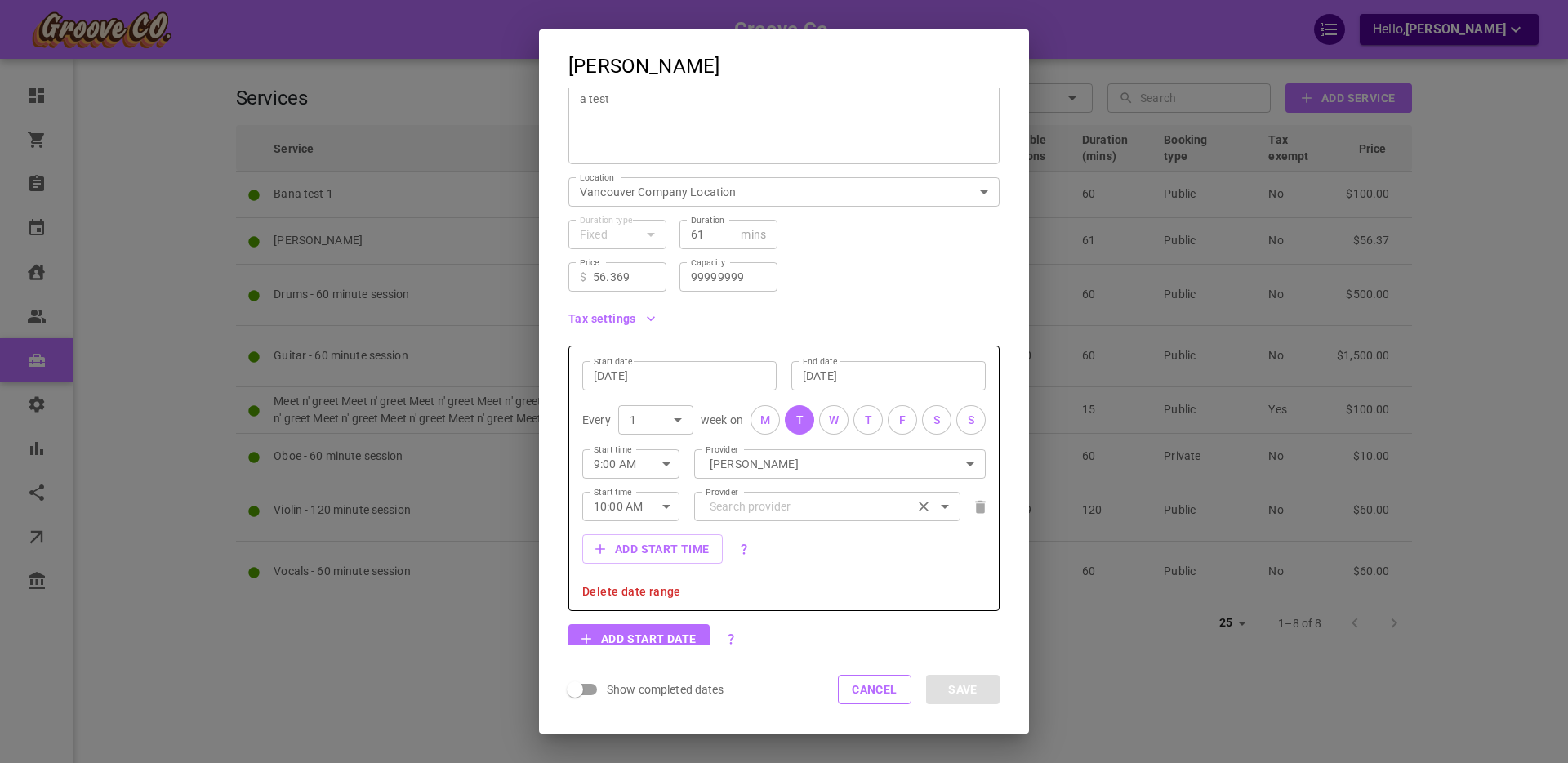
click at [746, 507] on input "Provider" at bounding box center [827, 505] width 243 height 28
click at [769, 550] on p "boris+van@gomarketbox.com" at bounding box center [796, 557] width 178 height 17
type input "Boris Vancouver"
click at [678, 373] on input "Aug 26, 2025" at bounding box center [680, 375] width 172 height 17
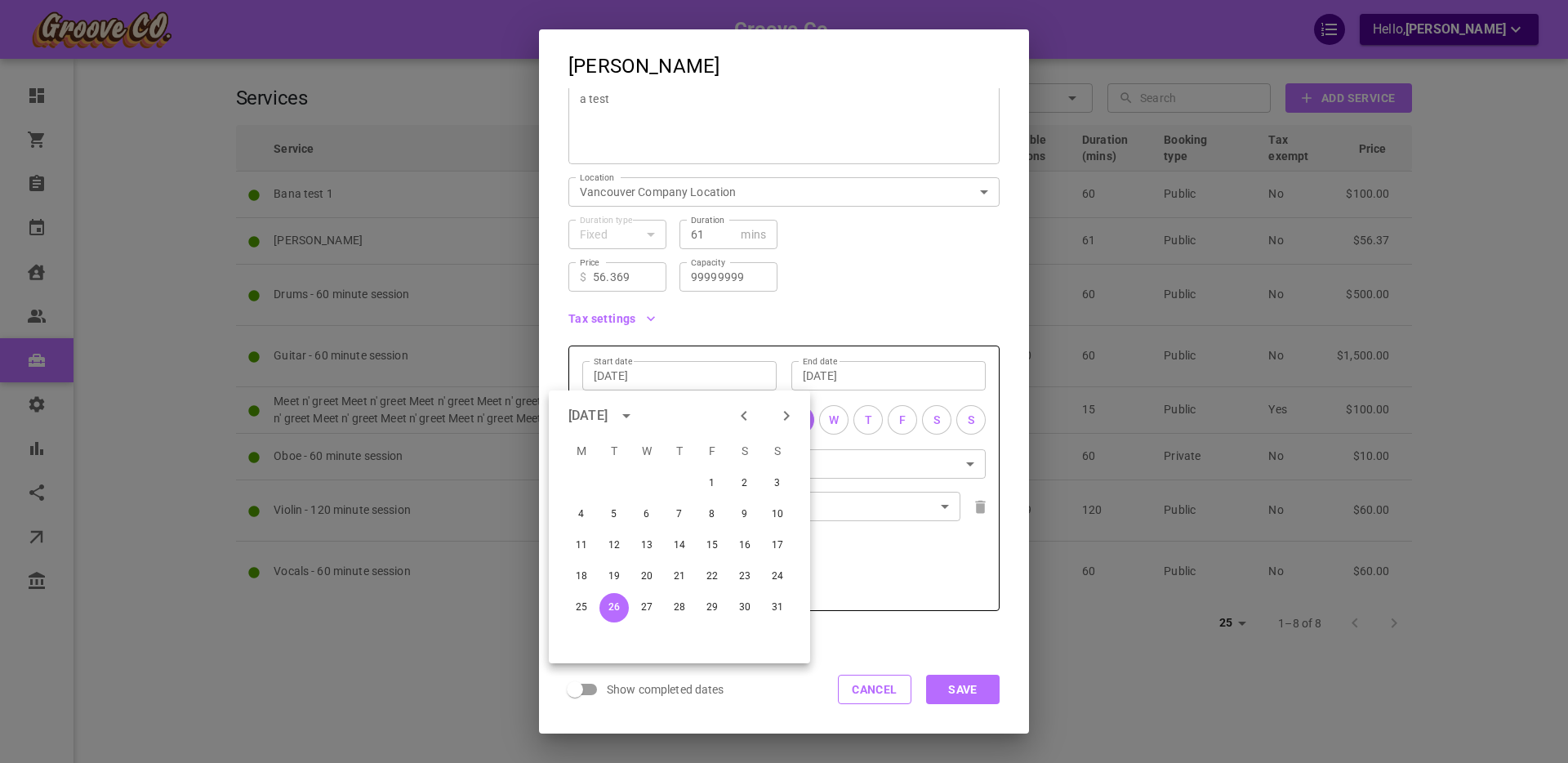
click at [793, 411] on icon "Next month" at bounding box center [786, 416] width 20 height 20
click at [577, 483] on button "1" at bounding box center [581, 484] width 29 height 29
type input "Sep 1, 2025"
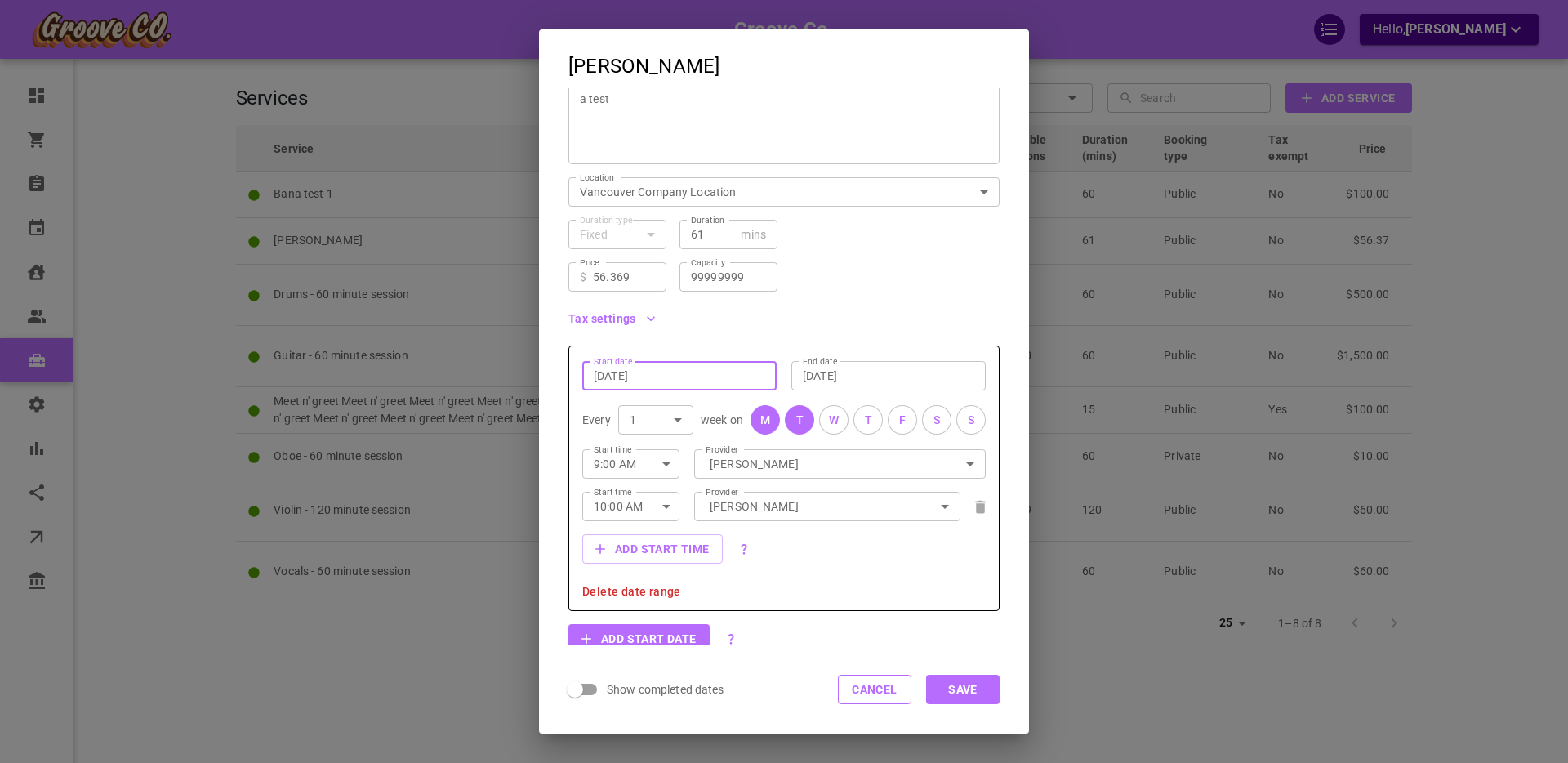
click at [839, 377] on input "Sep 26, 2025" at bounding box center [888, 375] width 172 height 17
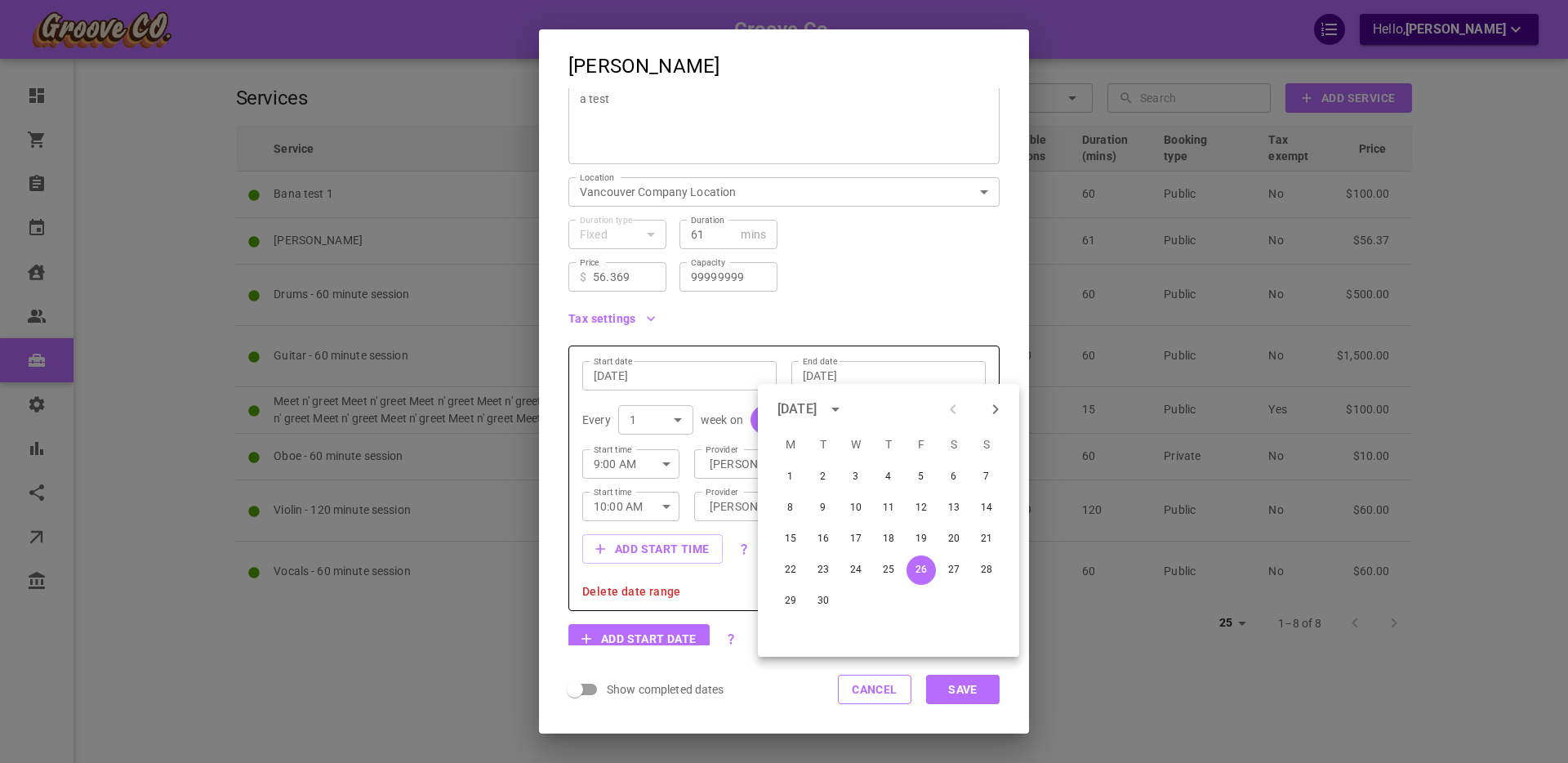
click at [786, 317] on div "Tax settings" at bounding box center [777, 313] width 444 height 41
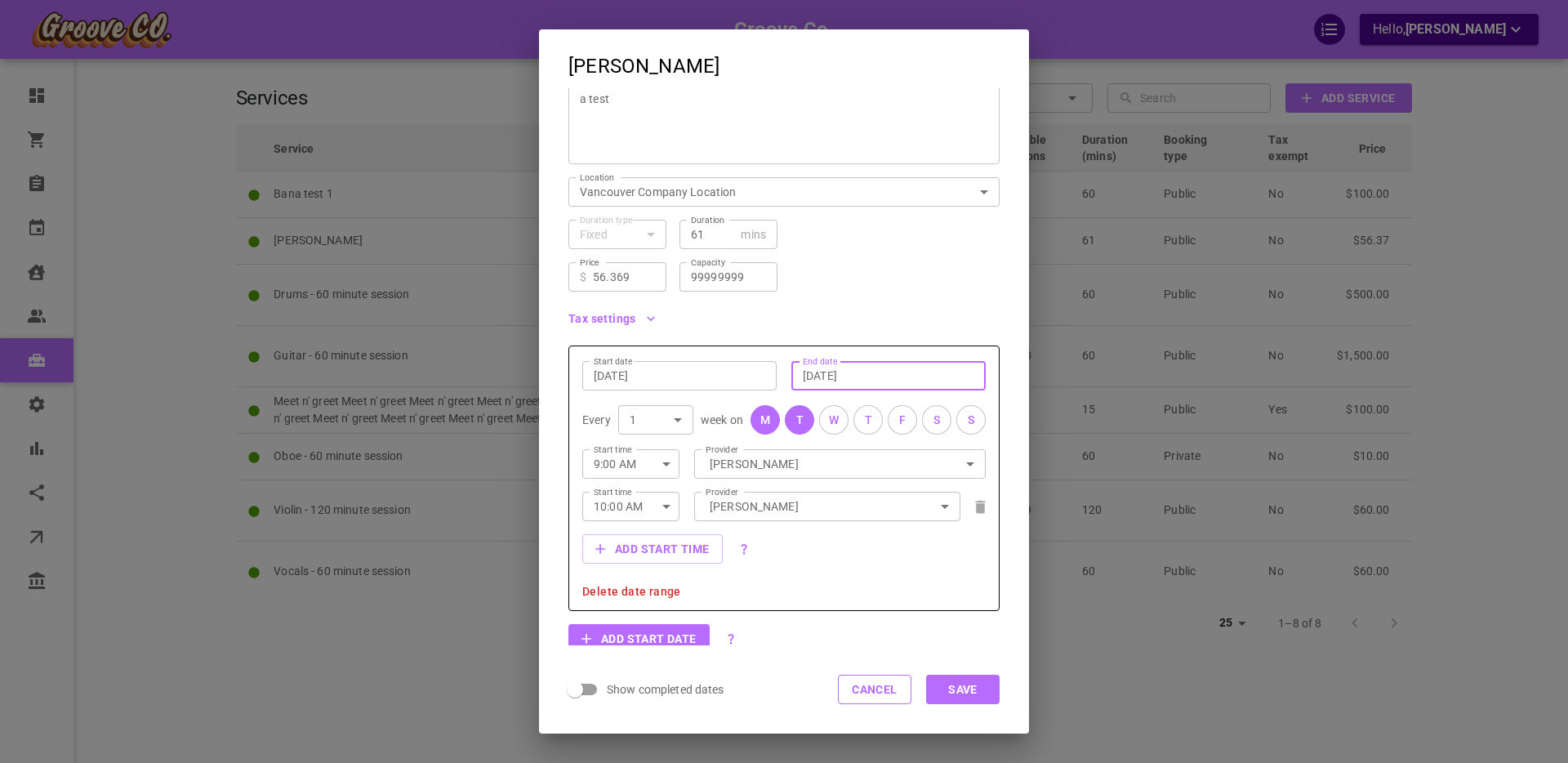
click at [855, 417] on button "T" at bounding box center [868, 420] width 29 height 29
click at [900, 417] on div "F" at bounding box center [902, 420] width 7 height 18
click at [955, 686] on button "Save" at bounding box center [962, 690] width 73 height 29
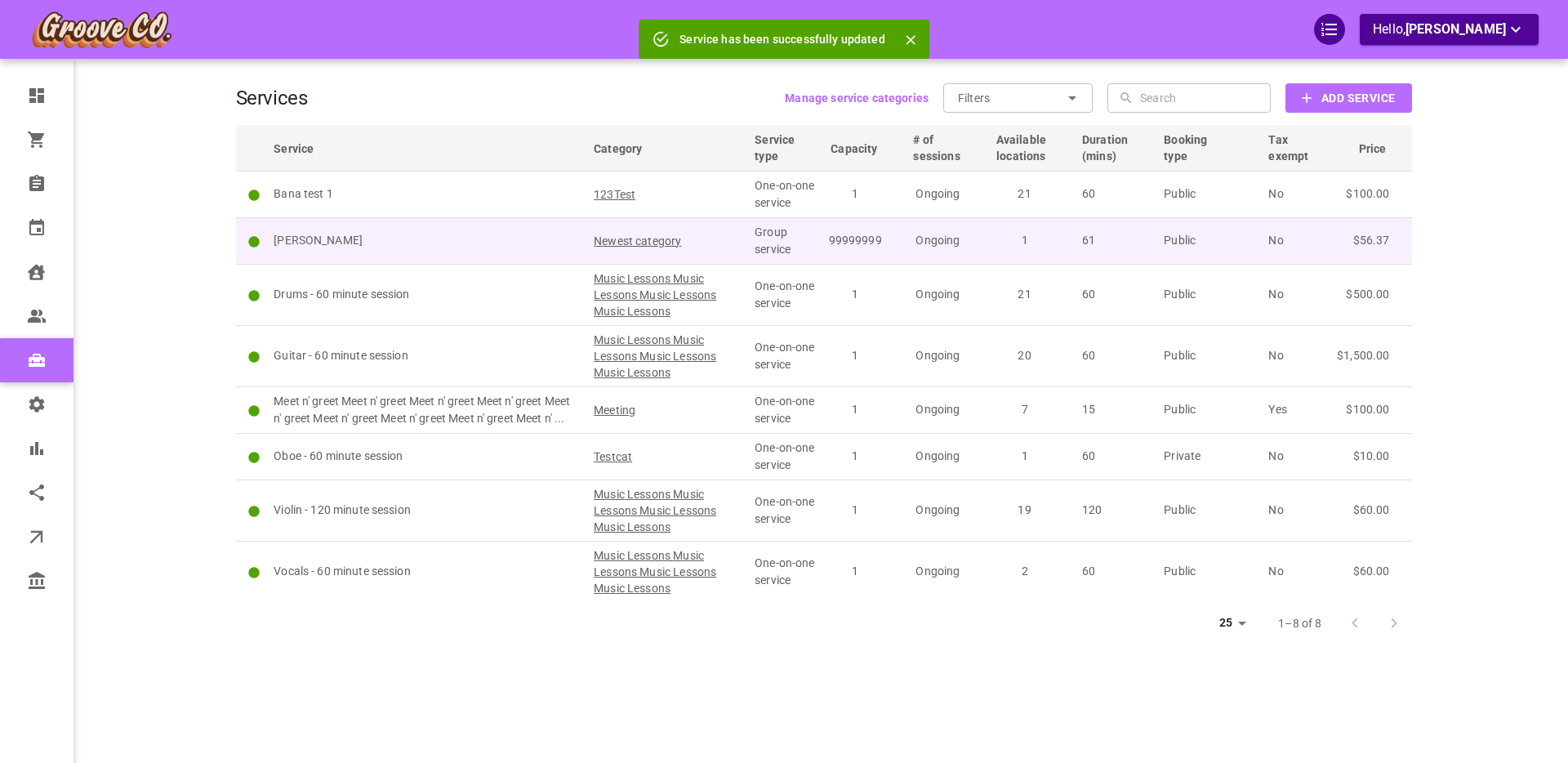
click at [462, 242] on p "[PERSON_NAME]" at bounding box center [426, 241] width 306 height 18
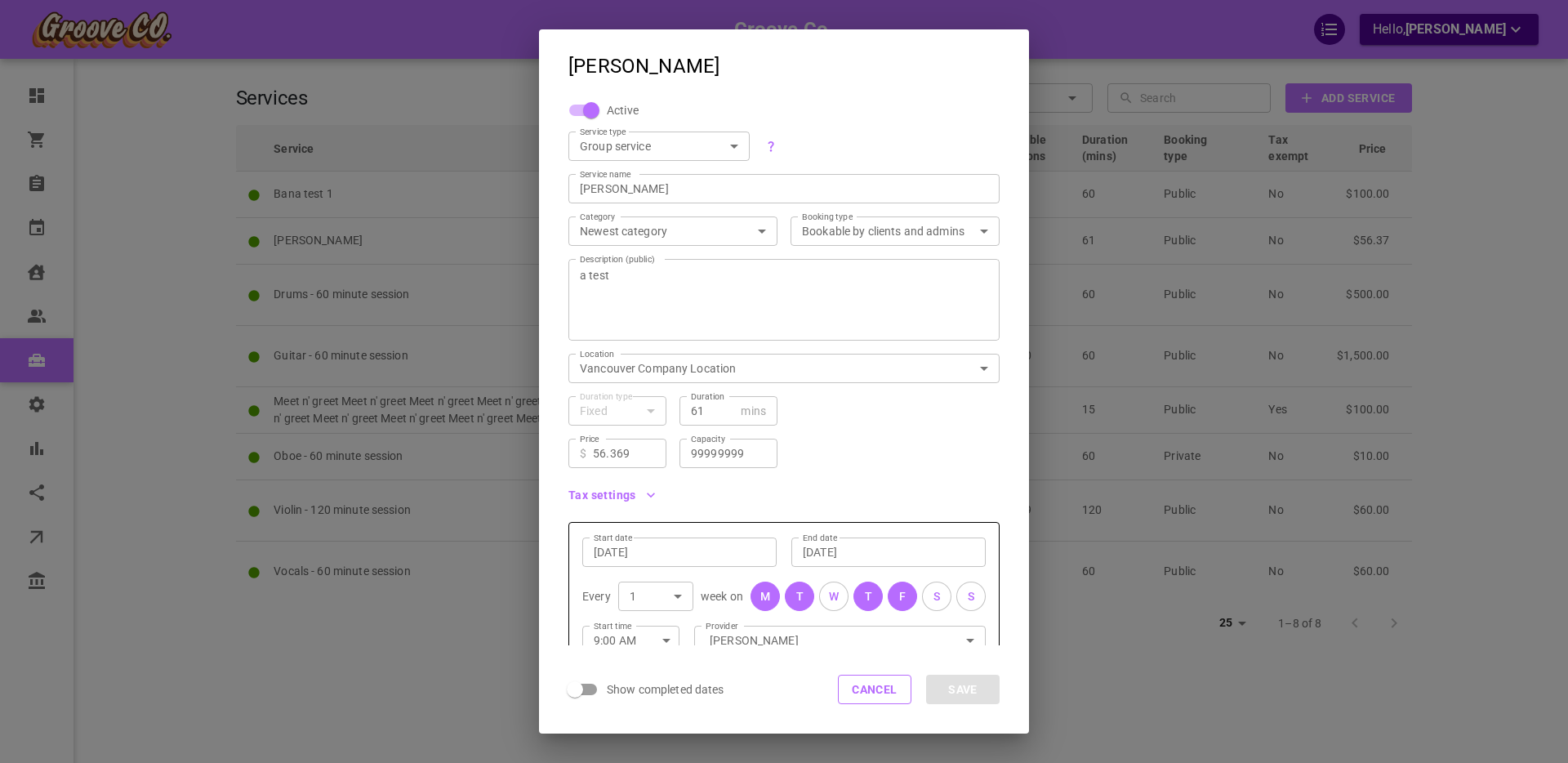
scroll to position [8, 0]
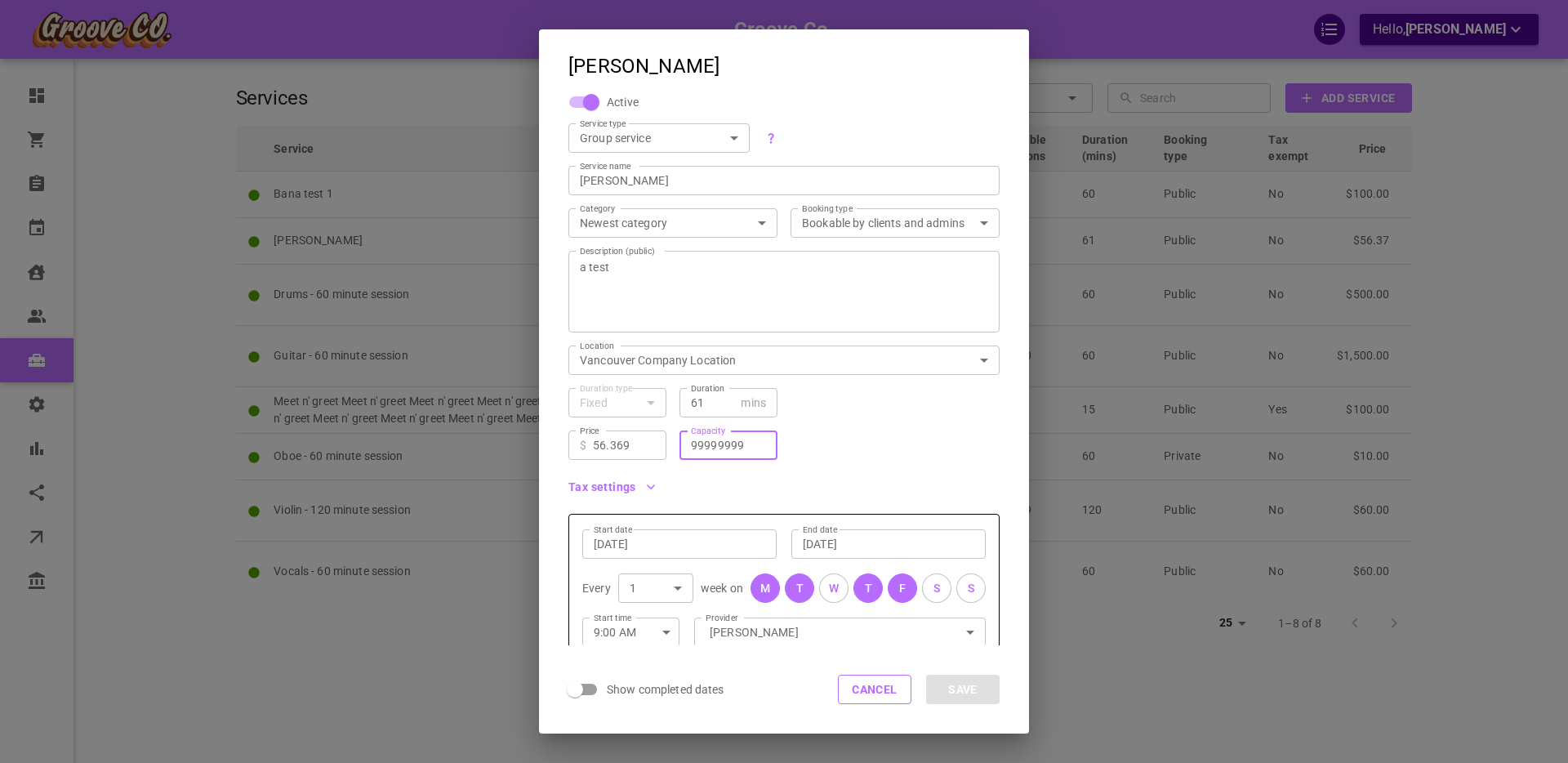
click at [716, 439] on input "99999999" at bounding box center [728, 445] width 75 height 17
type input "12"
click at [619, 444] on input "56.369" at bounding box center [624, 445] width 62 height 17
type input "56.99"
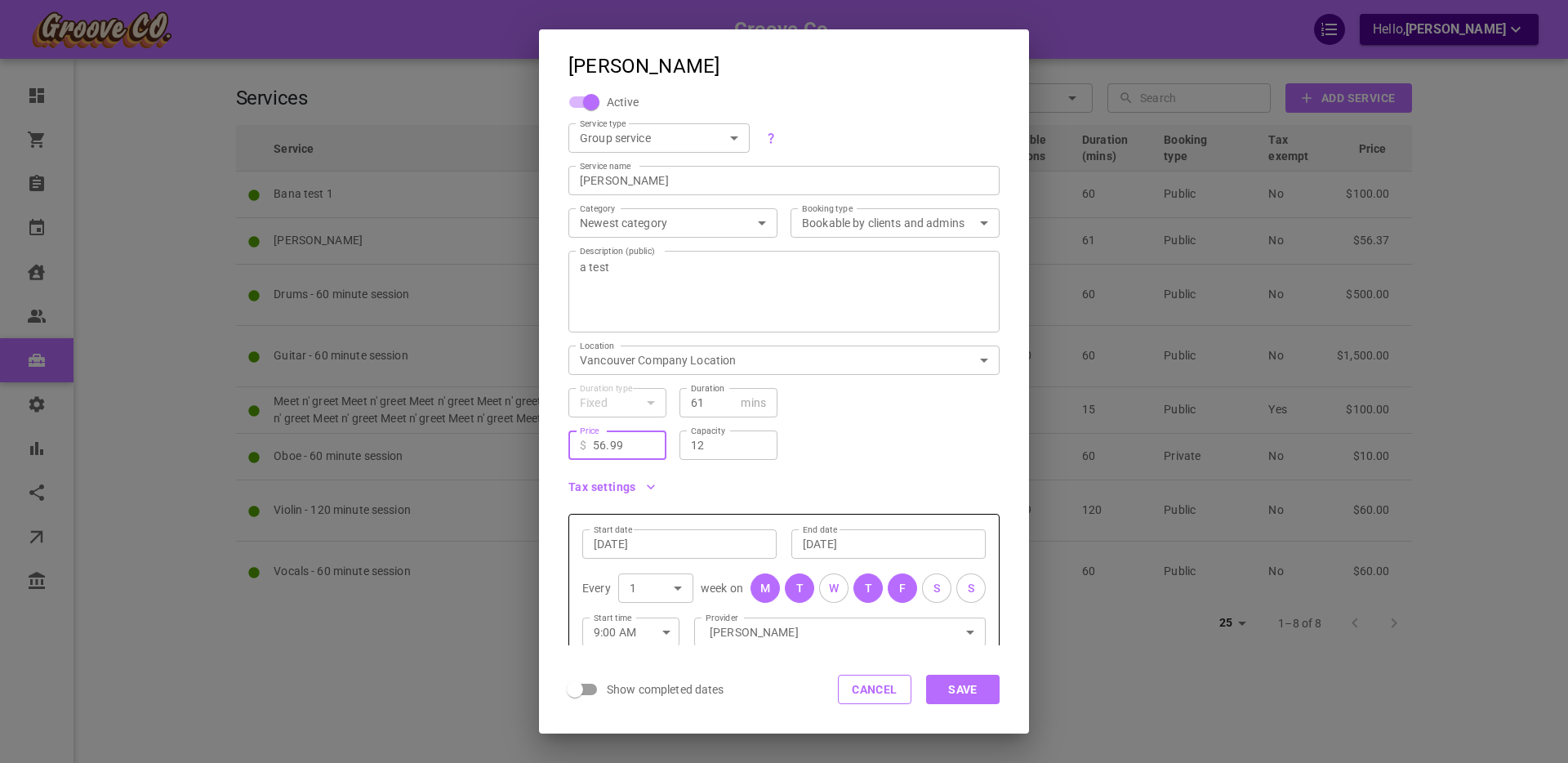
click at [704, 402] on input "61" at bounding box center [713, 403] width 43 height 17
type input "60"
click at [964, 682] on button "Save" at bounding box center [962, 690] width 73 height 29
